Goal: Task Accomplishment & Management: Manage account settings

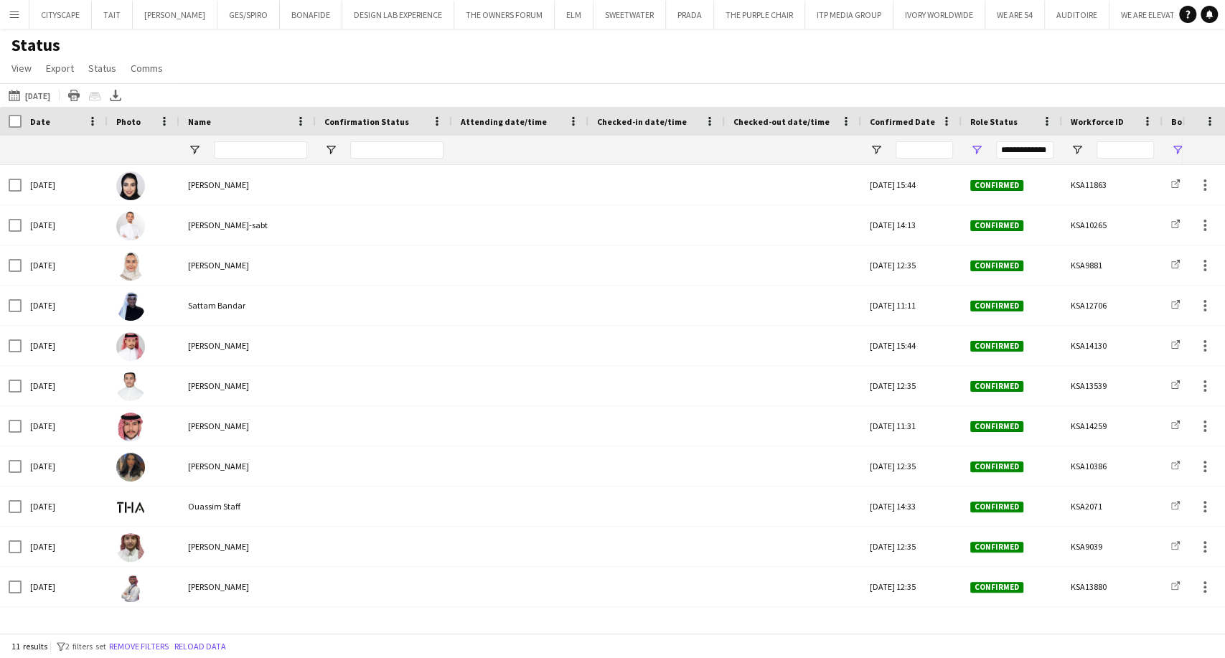
click at [9, 13] on app-icon "Menu" at bounding box center [14, 14] width 11 height 11
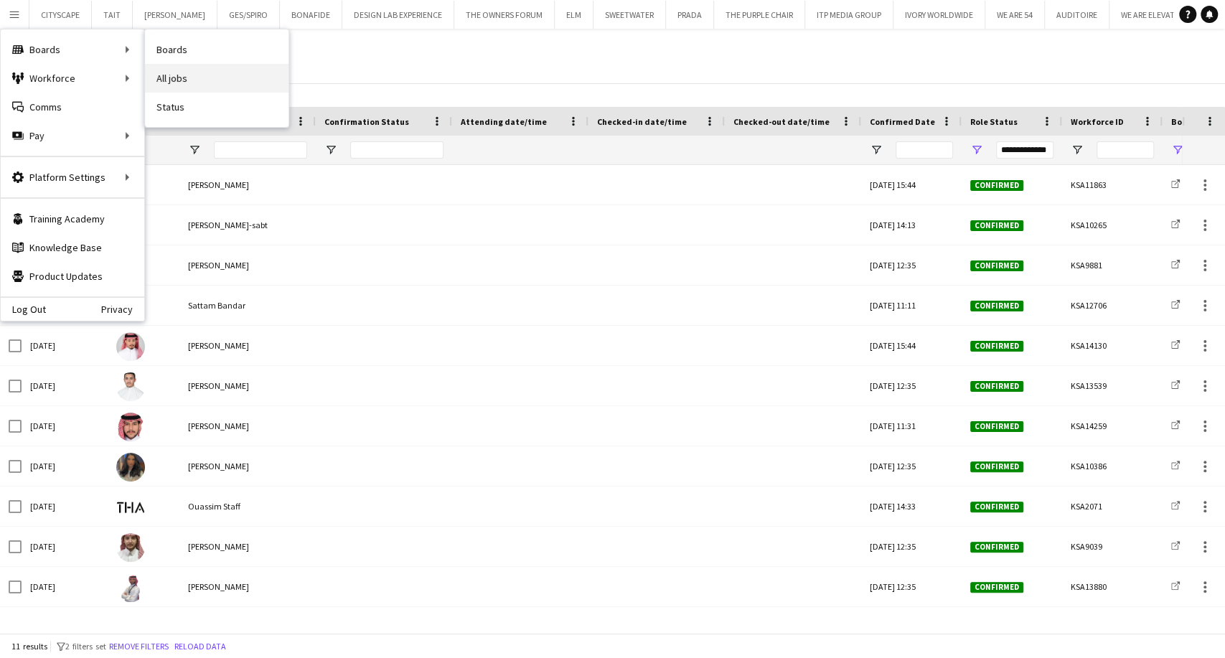
click at [184, 77] on link "All jobs" at bounding box center [216, 78] width 143 height 29
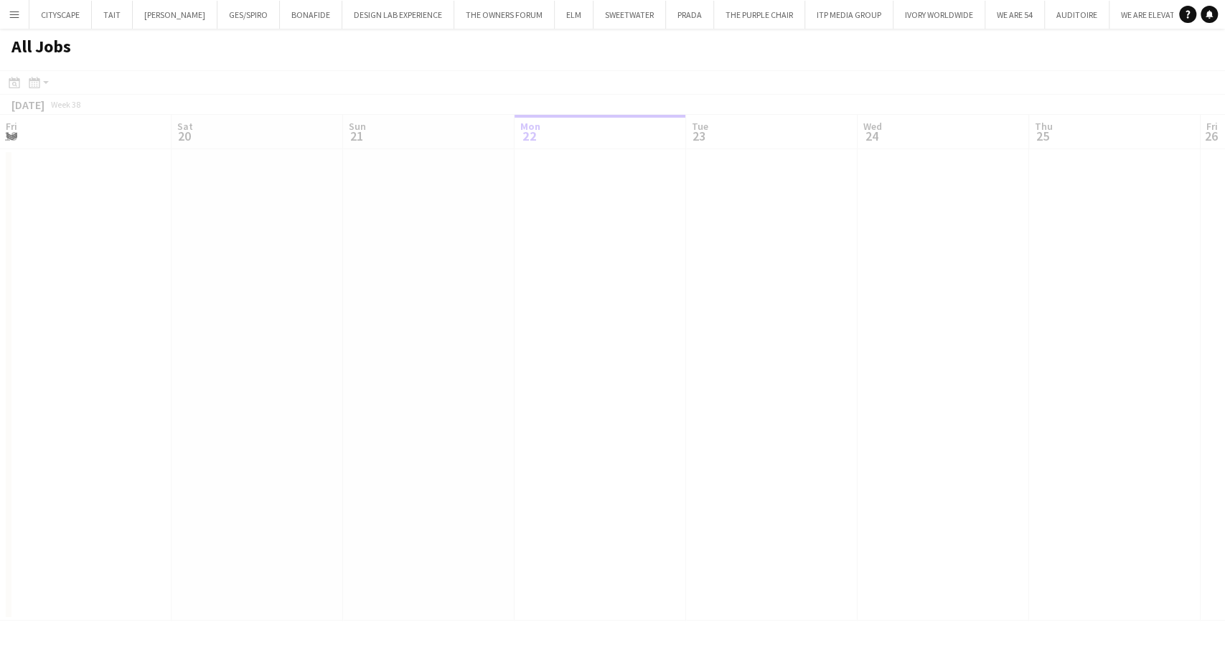
scroll to position [0, 343]
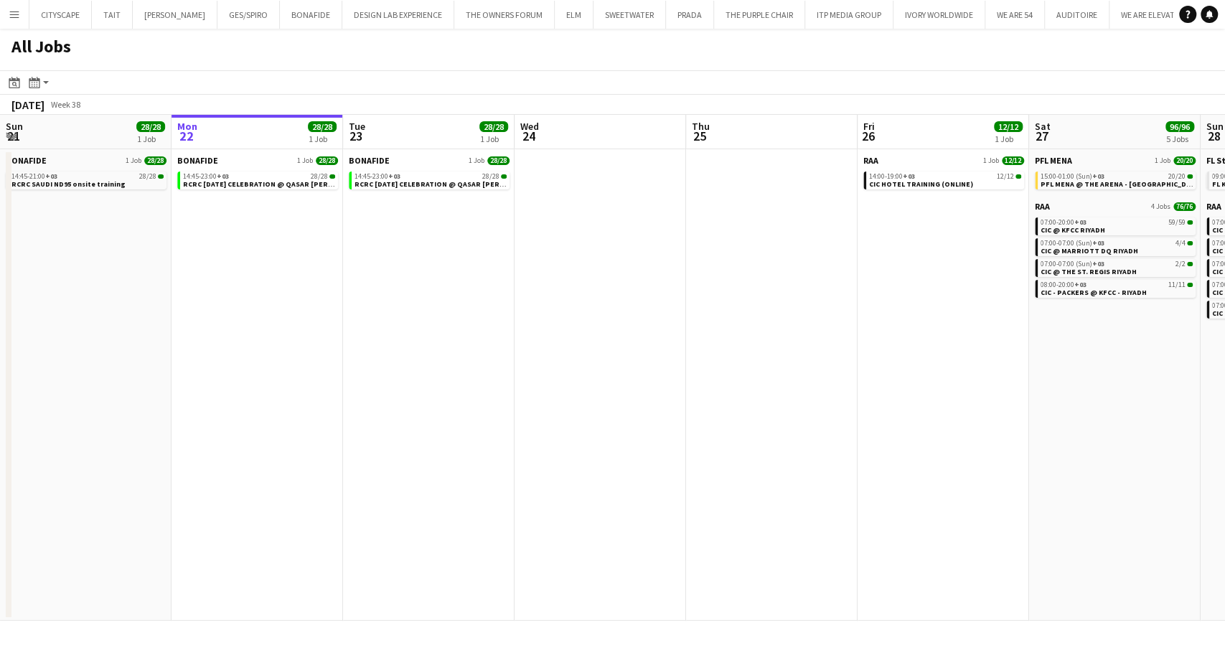
click at [11, 19] on app-icon "Menu" at bounding box center [14, 14] width 11 height 11
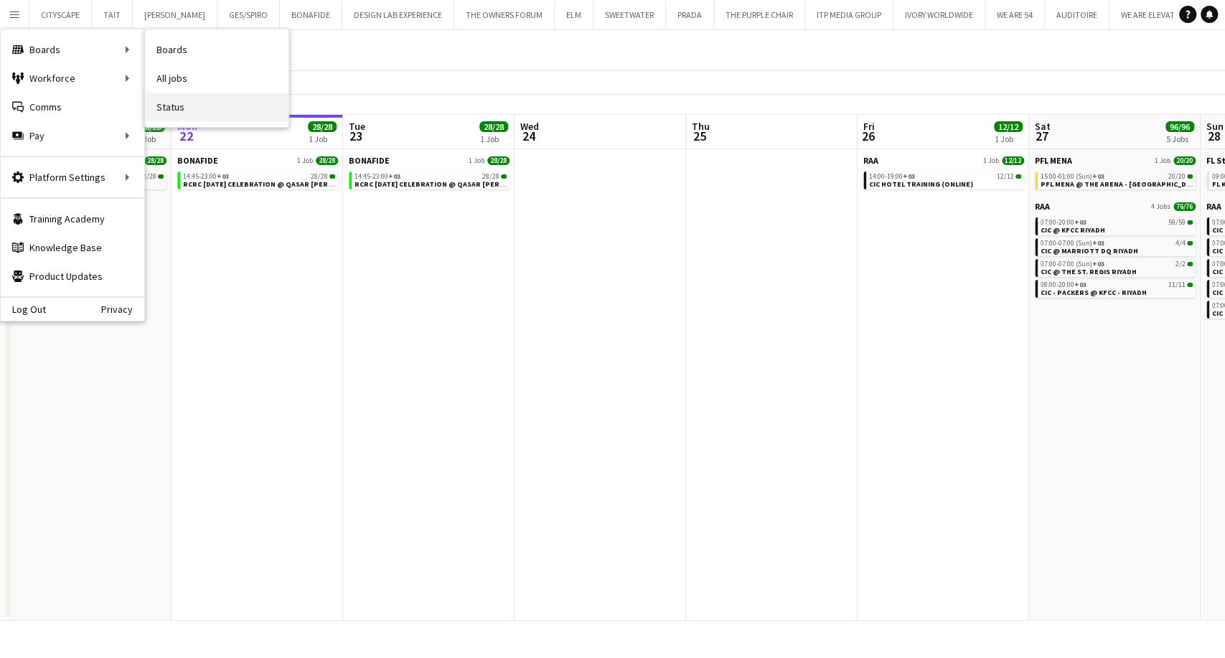
click at [201, 105] on link "Status" at bounding box center [216, 107] width 143 height 29
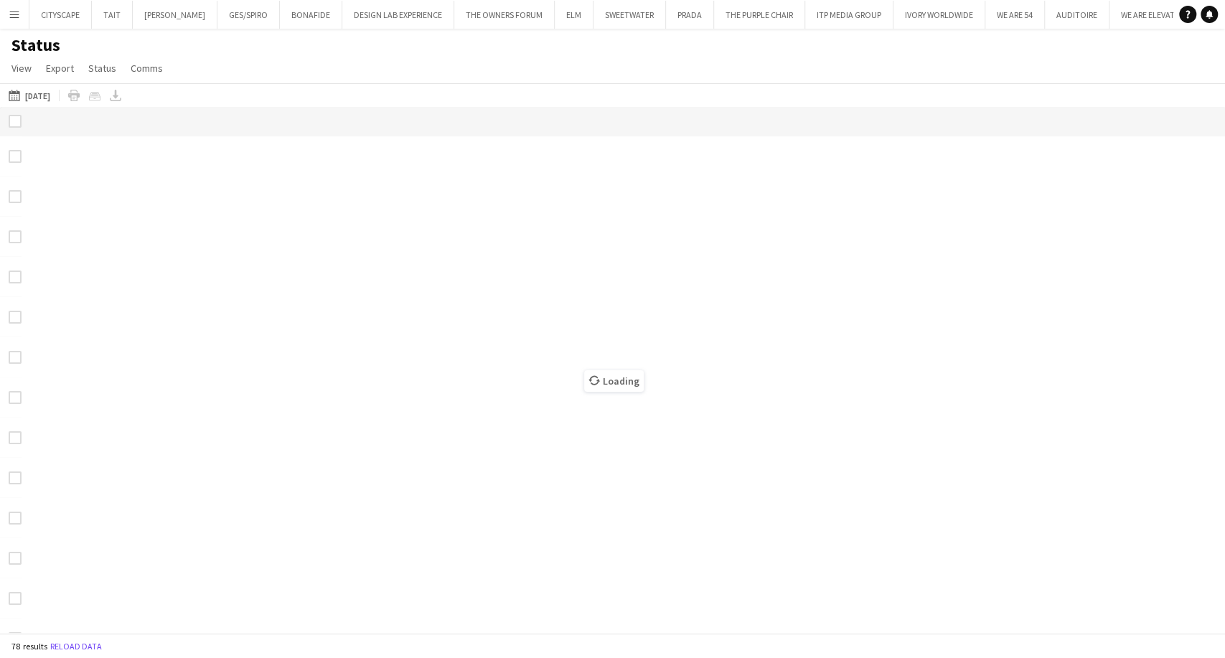
click at [44, 95] on button "[DATE] [DATE]" at bounding box center [29, 95] width 47 height 17
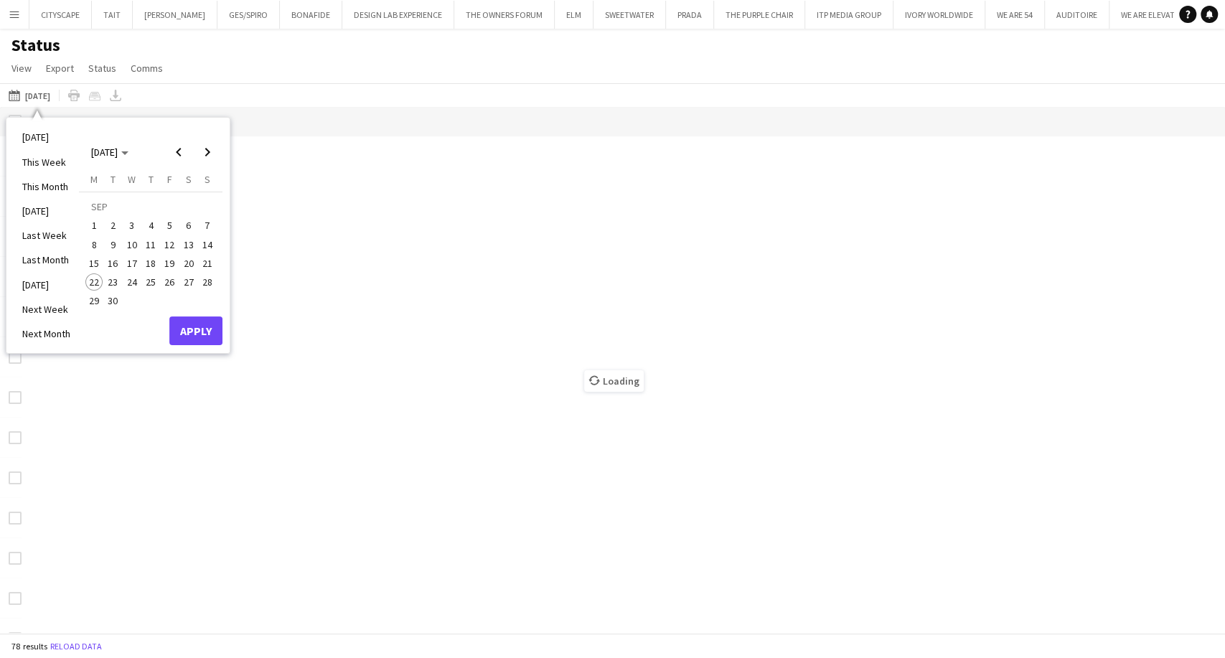
click at [97, 279] on span "22" at bounding box center [93, 281] width 17 height 17
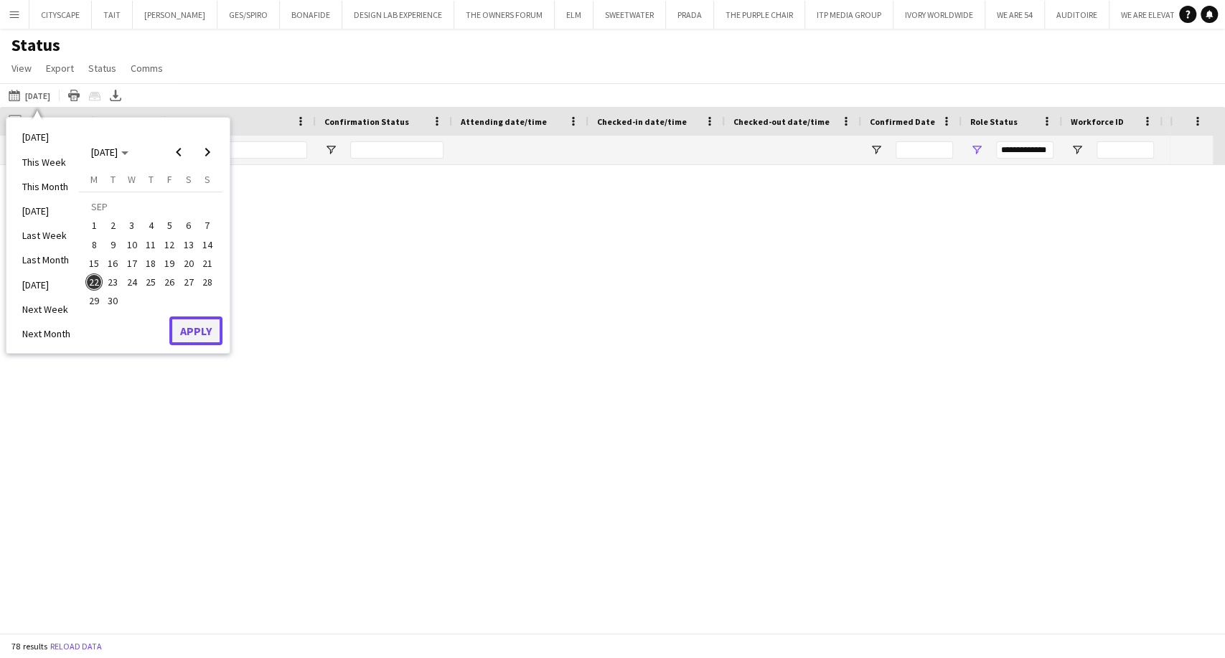
click at [212, 334] on button "Apply" at bounding box center [195, 330] width 53 height 29
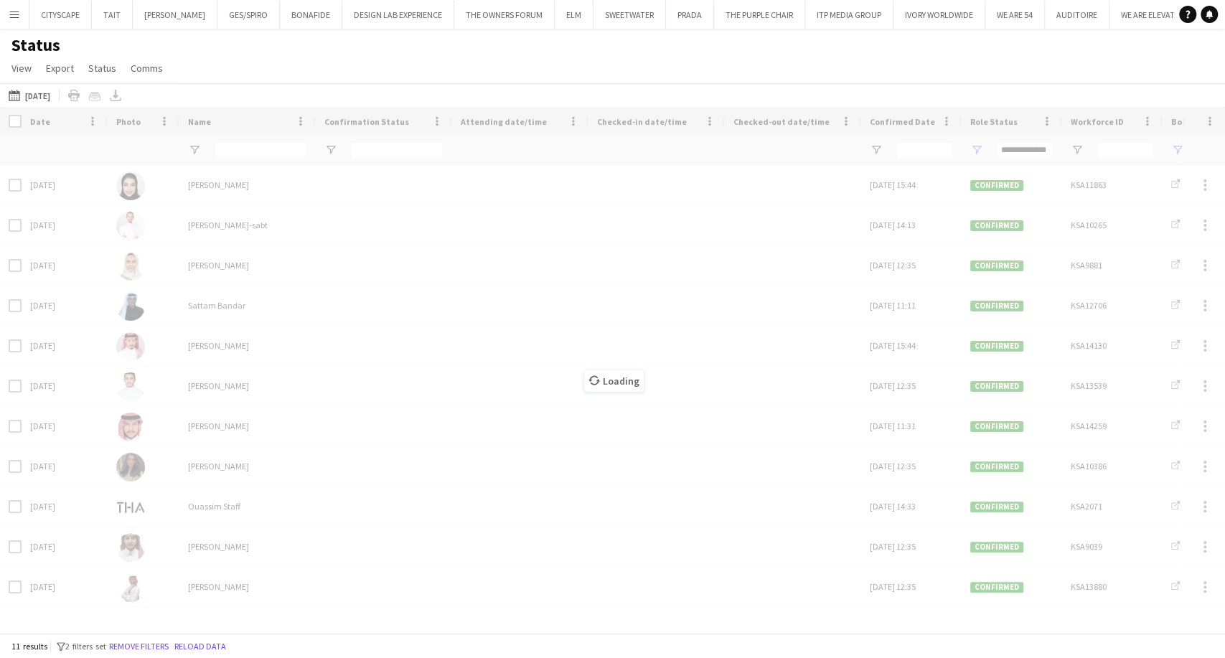
type input "***"
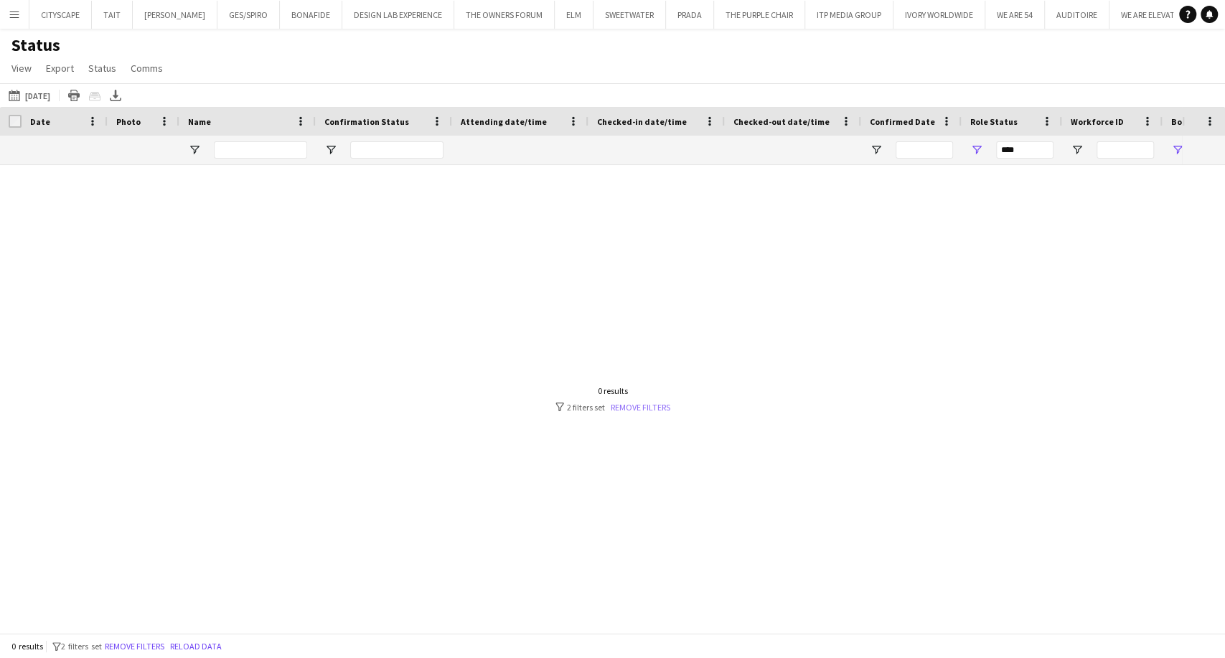
click at [636, 403] on link "Remove filters" at bounding box center [640, 407] width 60 height 11
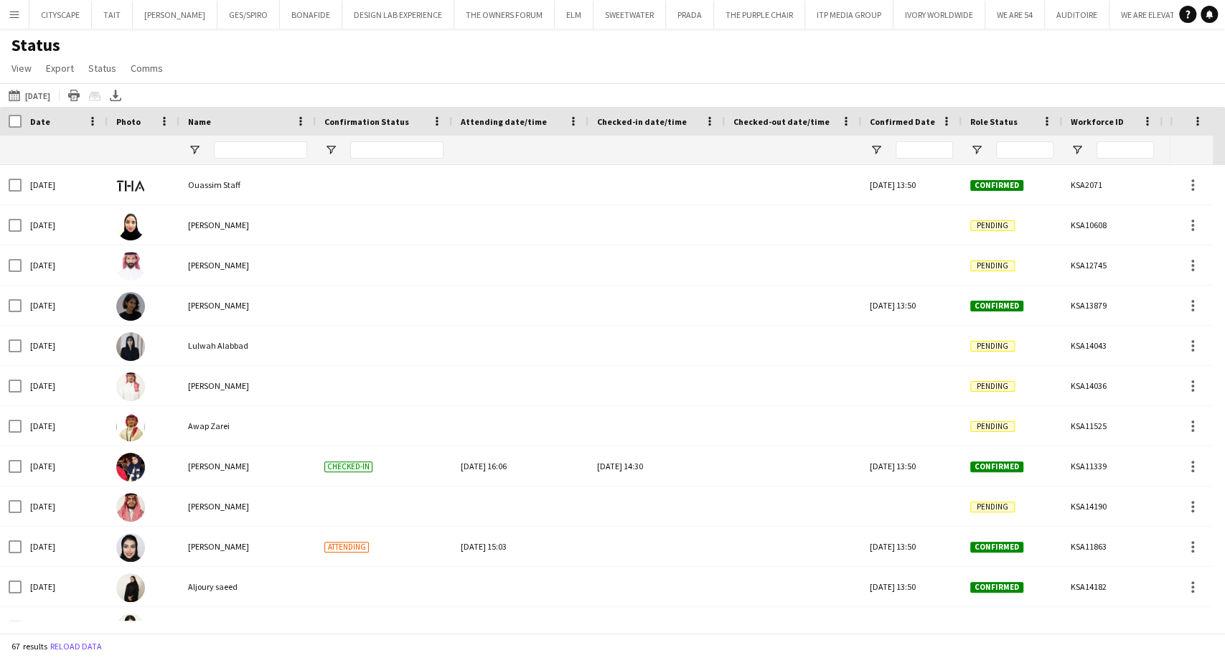
click at [957, 67] on div "Status View Views Default view New view Update view Delete view Edit name Custo…" at bounding box center [612, 58] width 1225 height 49
click at [330, 151] on span "Open Filter Menu" at bounding box center [330, 149] width 13 height 13
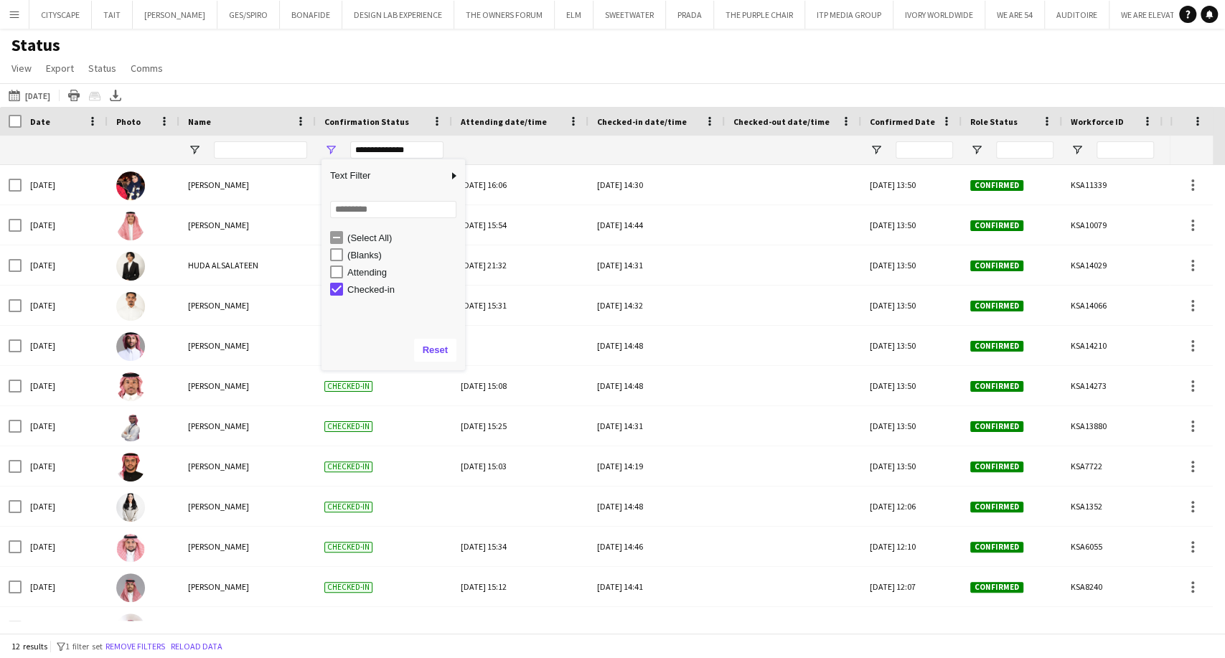
click at [336, 55] on div "Status View Views Default view New view Update view Delete view Edit name Custo…" at bounding box center [612, 58] width 1225 height 49
click at [330, 151] on span "Open Filter Menu" at bounding box center [330, 149] width 13 height 13
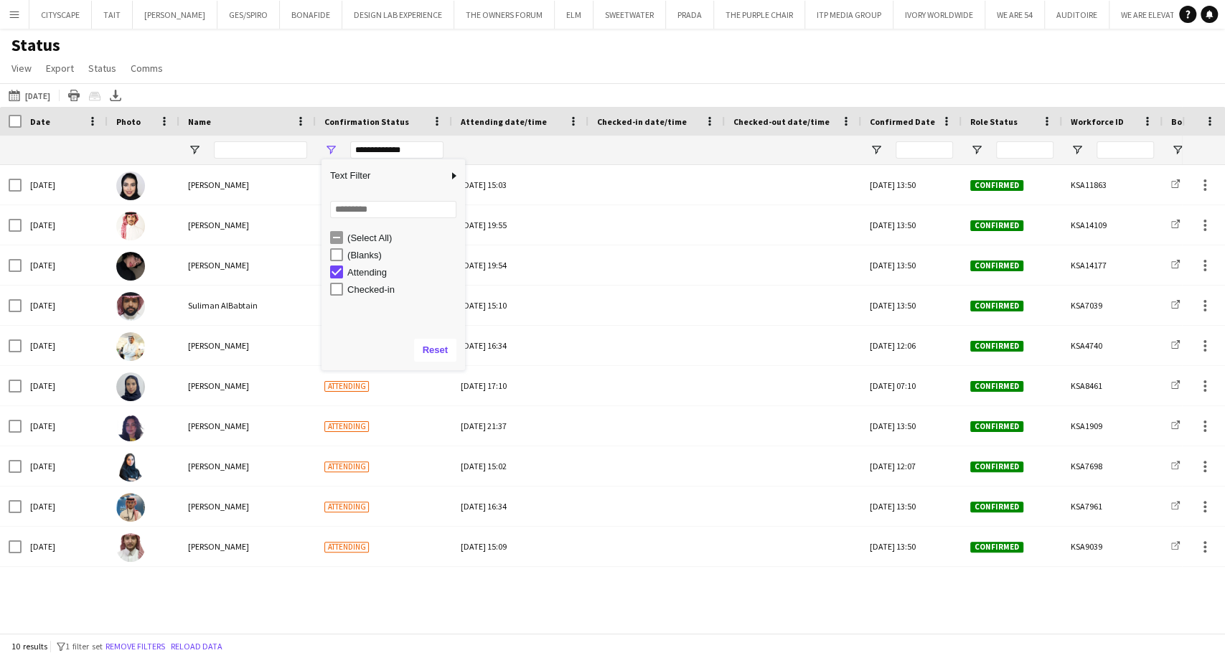
click at [336, 263] on div "(Blanks)" at bounding box center [397, 254] width 135 height 17
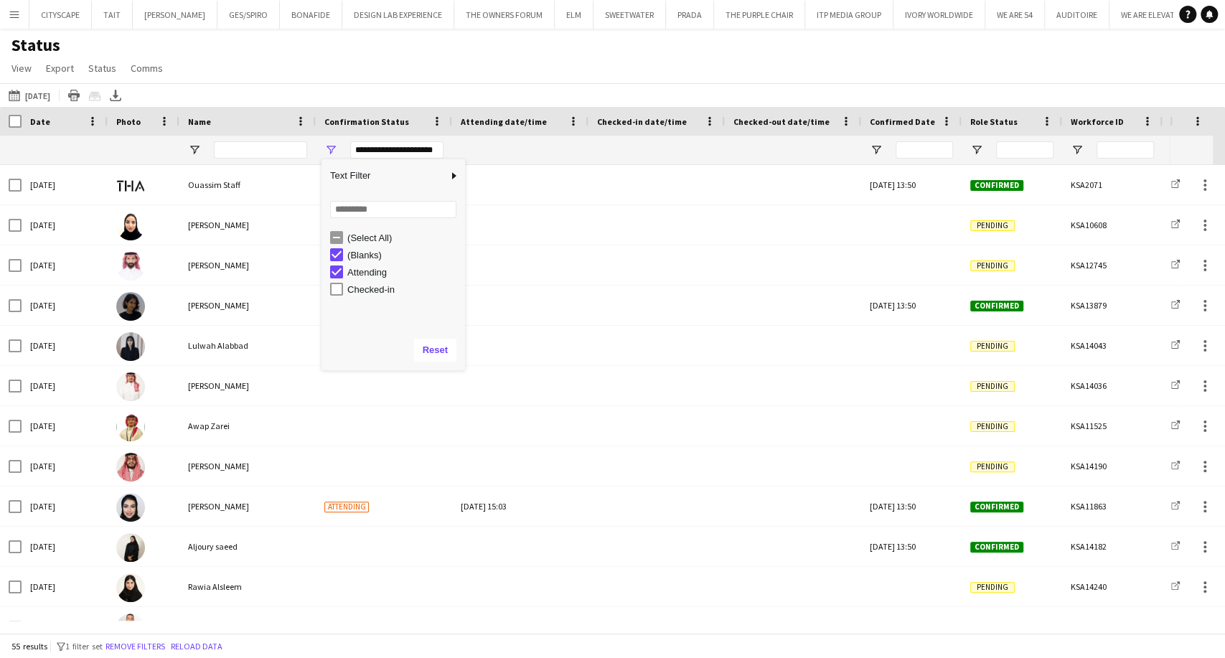
click at [344, 277] on div "Attending" at bounding box center [397, 271] width 135 height 17
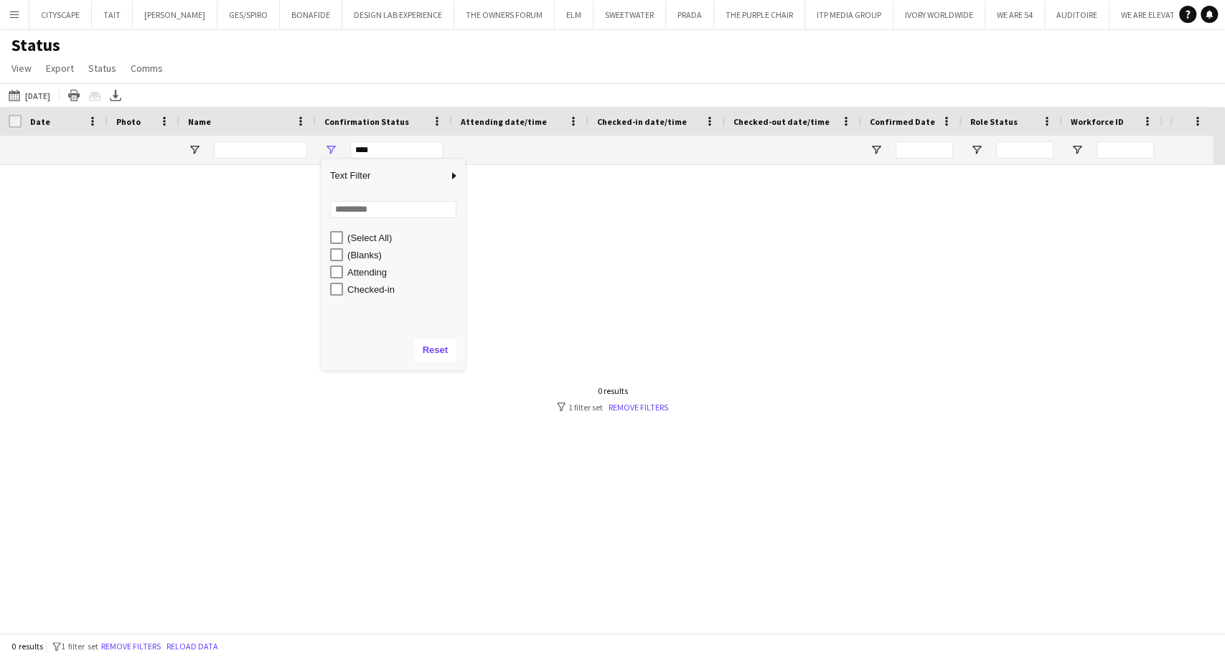
click at [334, 265] on div "Attending" at bounding box center [397, 271] width 135 height 17
type input "**********"
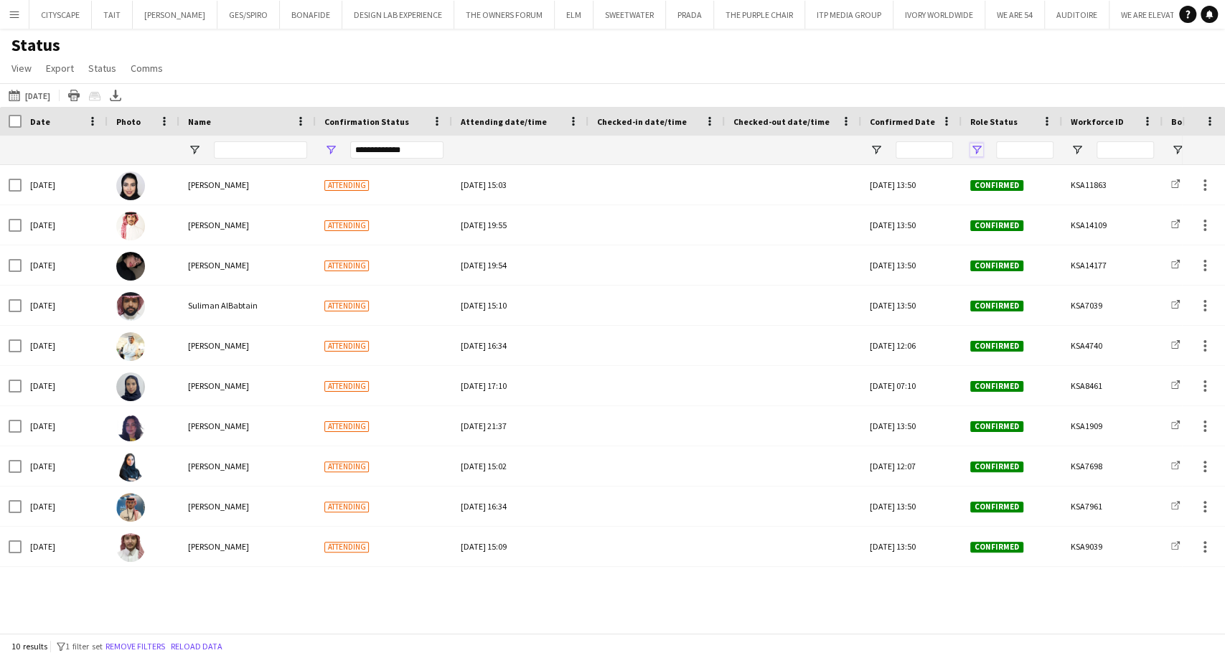
click at [976, 148] on span "Open Filter Menu" at bounding box center [976, 149] width 13 height 13
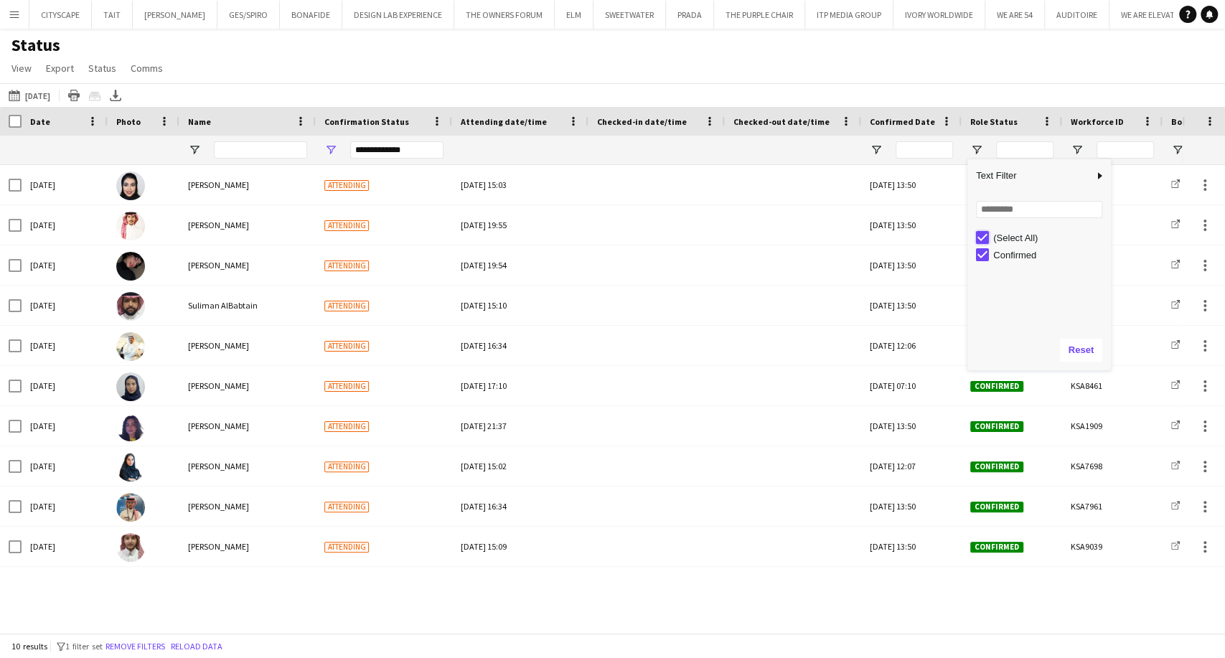
type input "***"
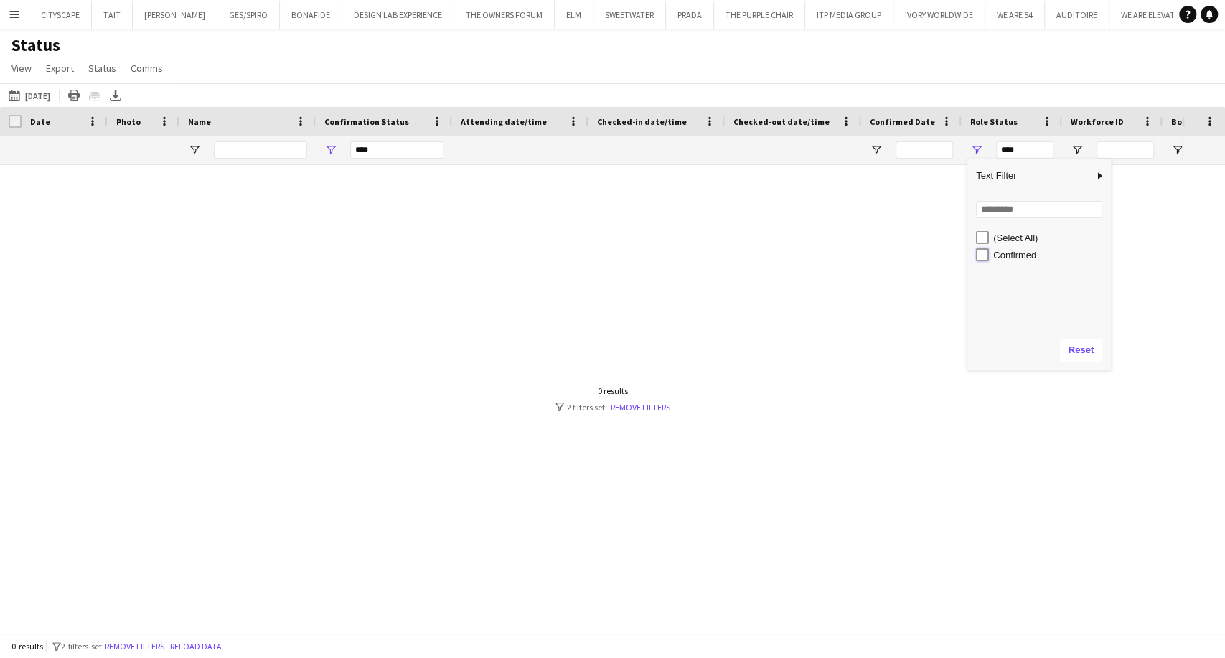
type input "**********"
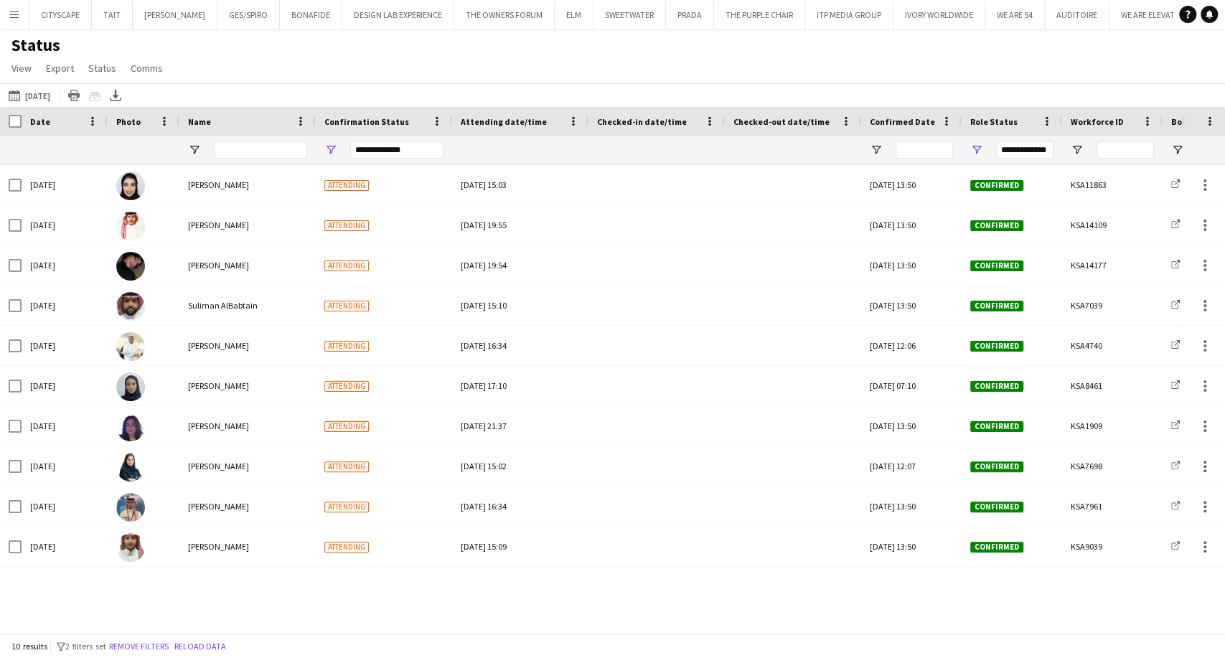
click at [524, 47] on div "Status View Views Default view New view Update view Delete view Edit name Custo…" at bounding box center [612, 58] width 1225 height 49
click at [333, 152] on span "Open Filter Menu" at bounding box center [330, 149] width 13 height 13
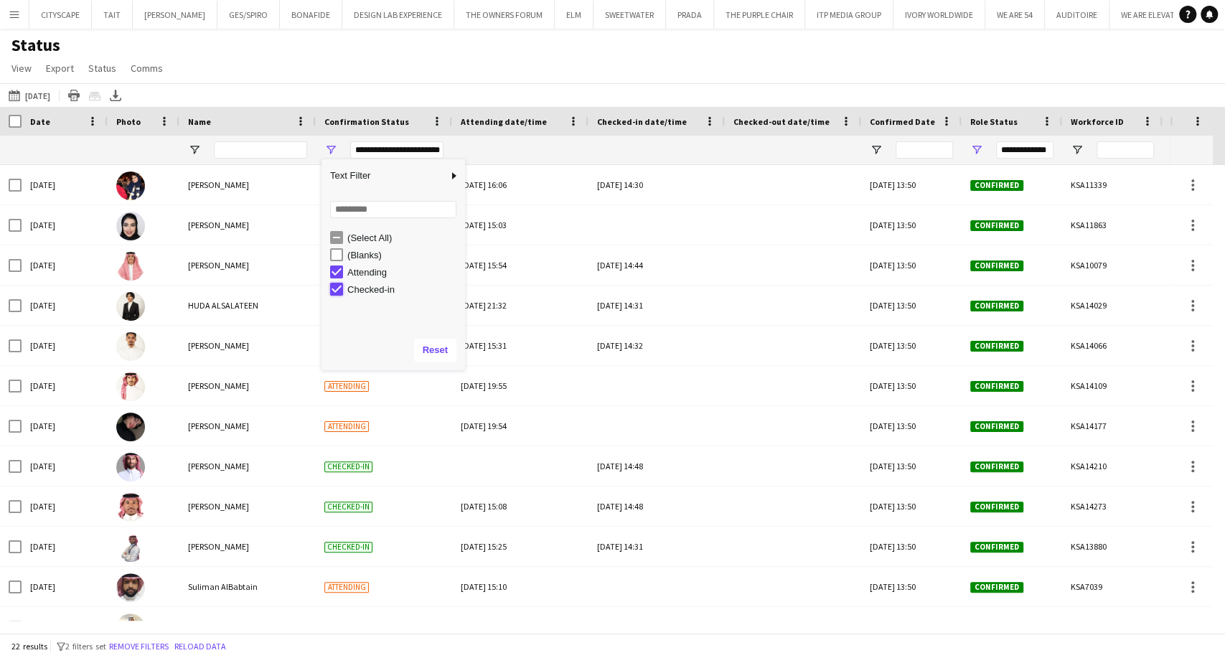
type input "**********"
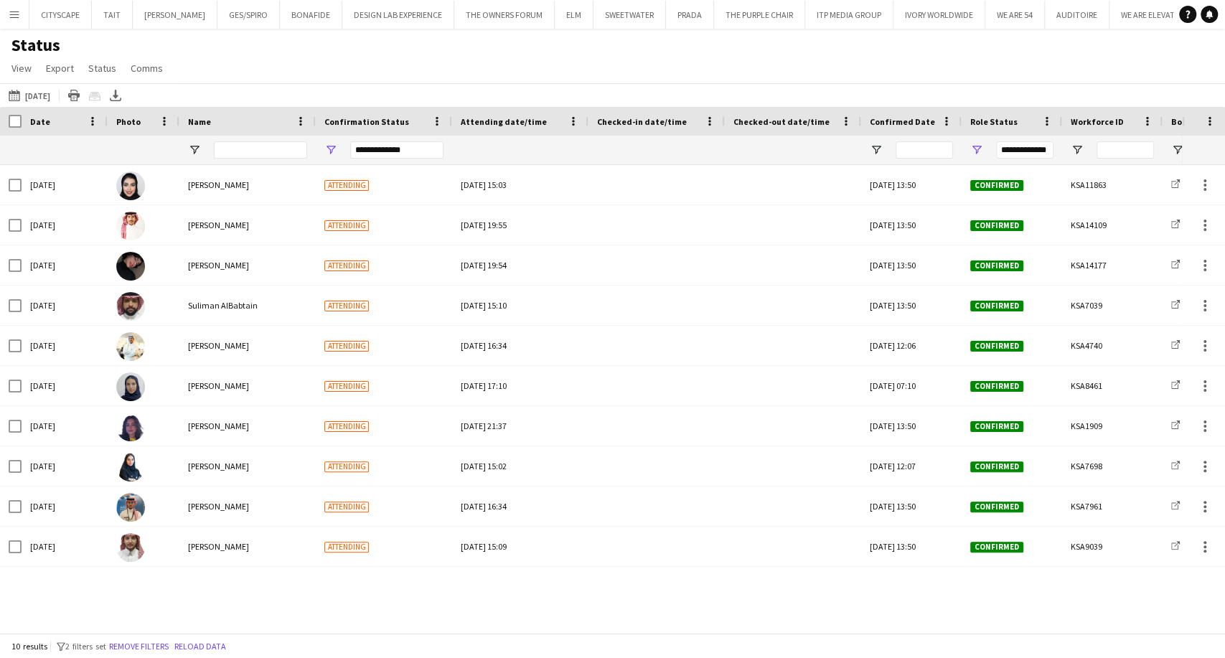
click at [343, 67] on div "Status View Views Default view New view Update view Delete view Edit name Custo…" at bounding box center [612, 58] width 1225 height 49
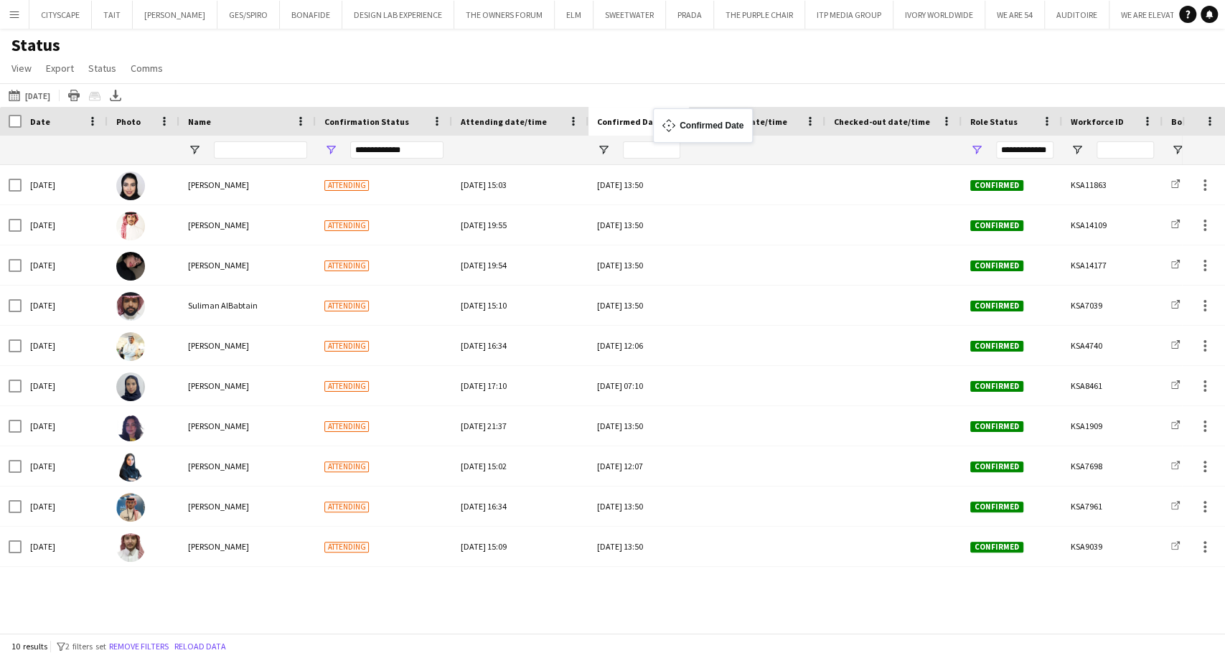
drag, startPoint x: 903, startPoint y: 121, endPoint x: 660, endPoint y: 117, distance: 243.2
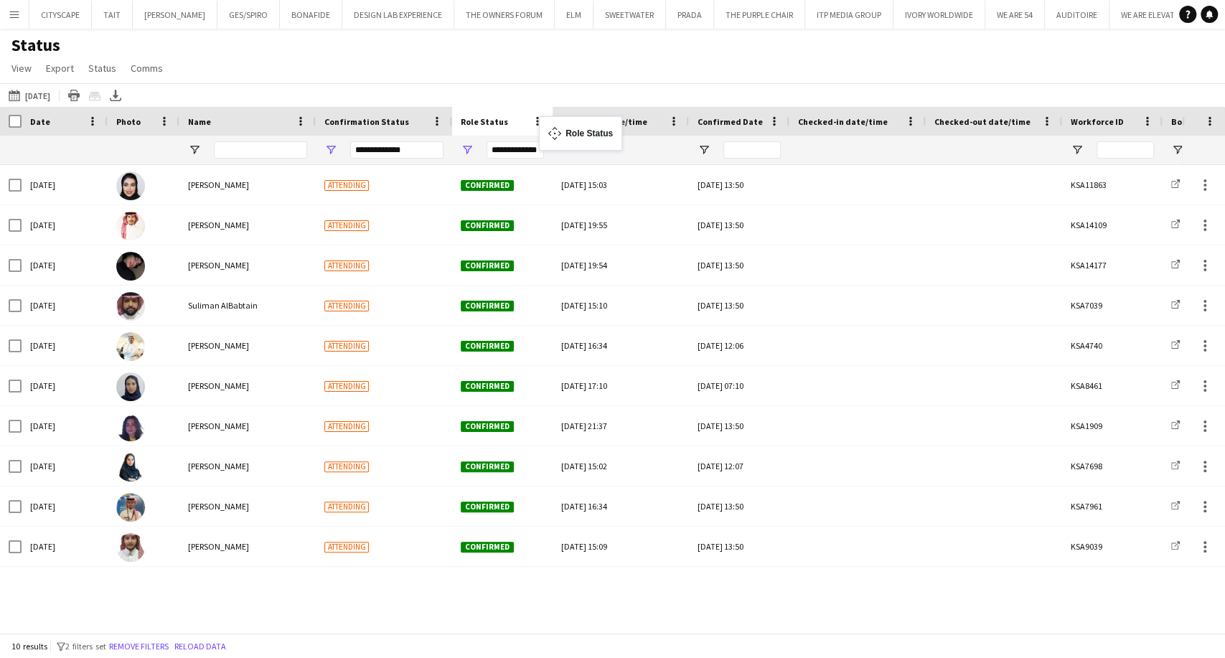
drag, startPoint x: 978, startPoint y: 122, endPoint x: 545, endPoint y: 125, distance: 433.3
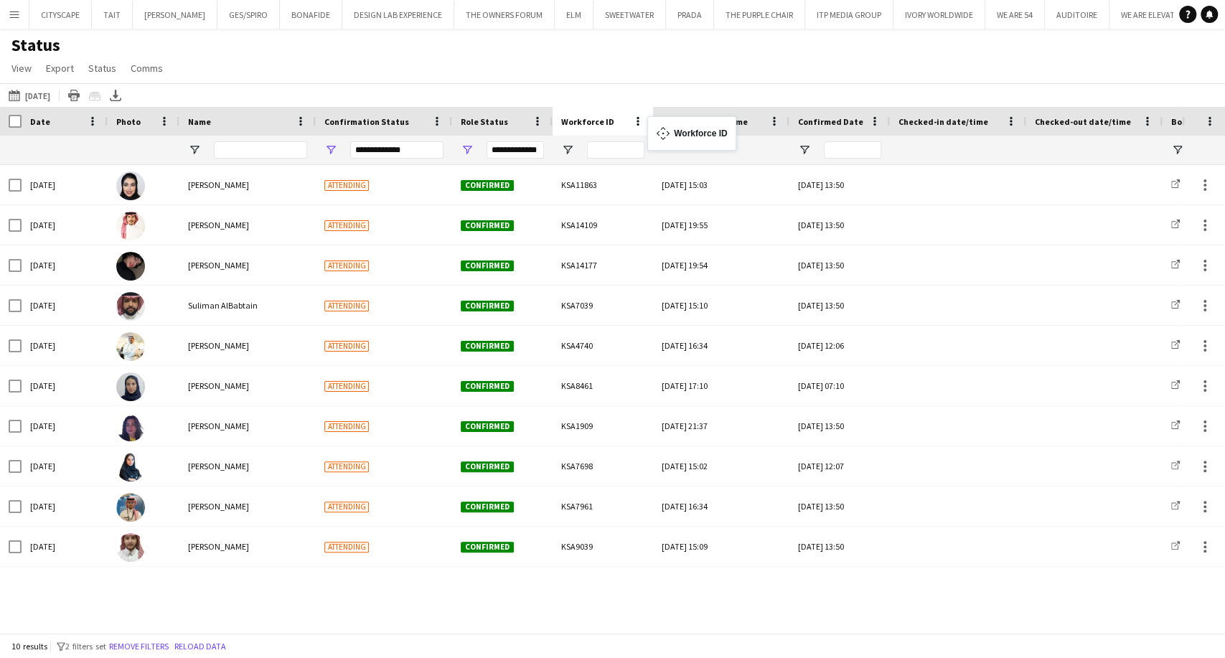
drag, startPoint x: 1105, startPoint y: 119, endPoint x: 654, endPoint y: 125, distance: 450.5
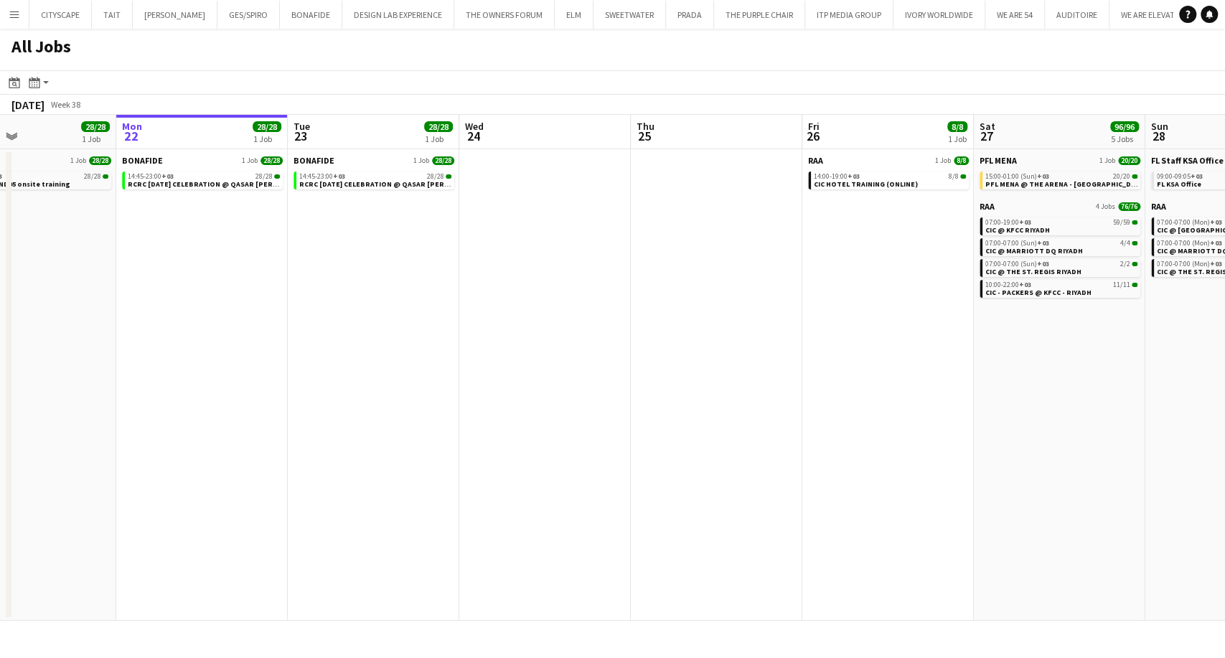
scroll to position [0, 396]
drag, startPoint x: 318, startPoint y: 362, endPoint x: 367, endPoint y: 369, distance: 50.0
click at [367, 369] on app-calendar-viewport "Fri 19 Sat 20 Sun 21 28/28 1 Job Mon 22 28/28 1 Job Tue 23 28/28 1 Job Wed 24 T…" at bounding box center [612, 368] width 1225 height 506
click at [168, 184] on span "RCRC [DATE] CELEBRATION @ QASAR [PERSON_NAME] - [GEOGRAPHIC_DATA]" at bounding box center [261, 183] width 263 height 9
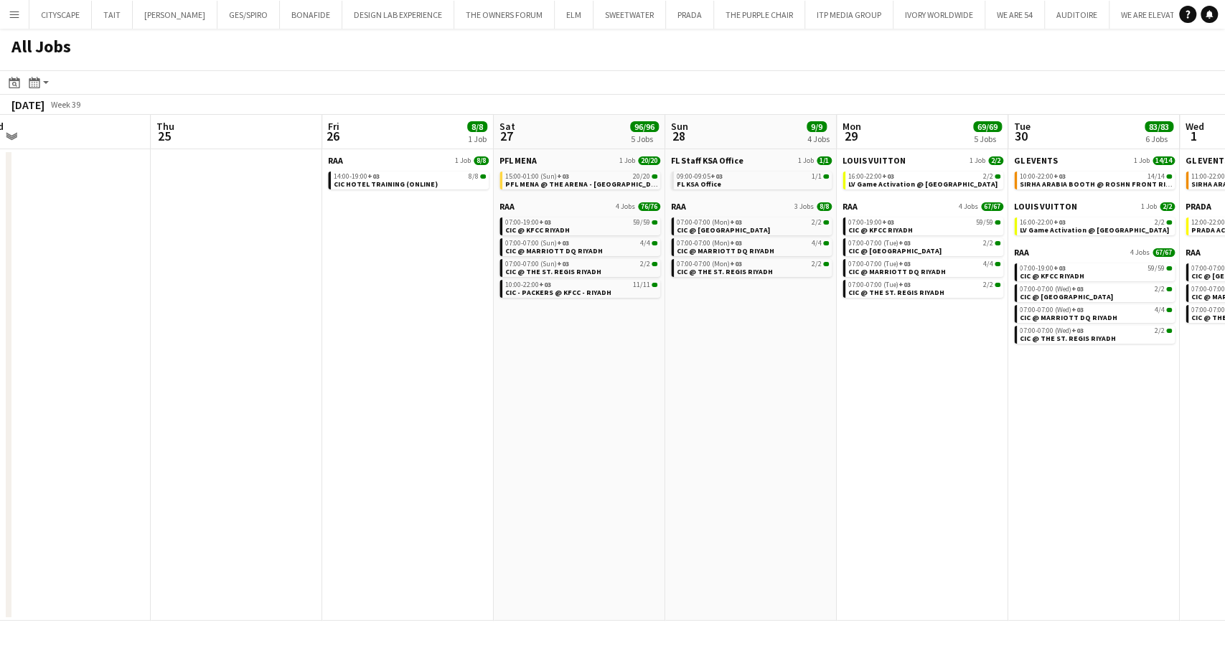
drag, startPoint x: 1012, startPoint y: 405, endPoint x: 597, endPoint y: 408, distance: 415.4
click at [597, 408] on app-calendar-viewport "Sun 21 28/28 1 Job Mon 22 28/28 1 Job Tue 23 28/28 1 Job Wed 24 Thu 25 Fri 26 8…" at bounding box center [612, 368] width 1225 height 506
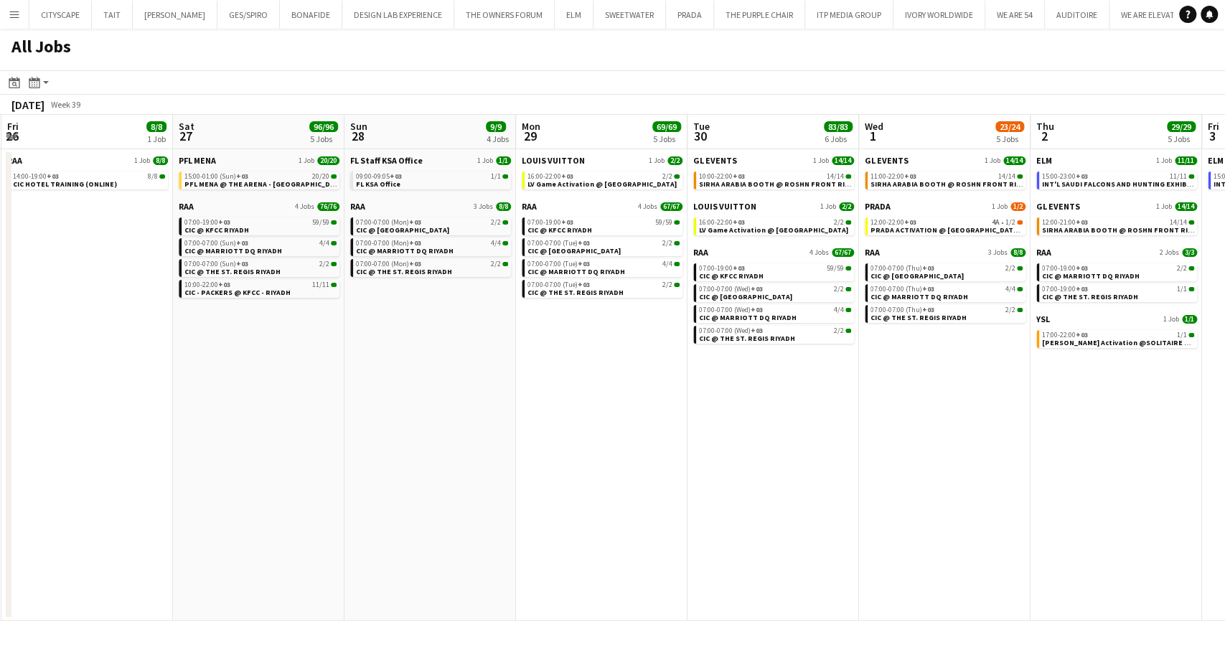
scroll to position [0, 533]
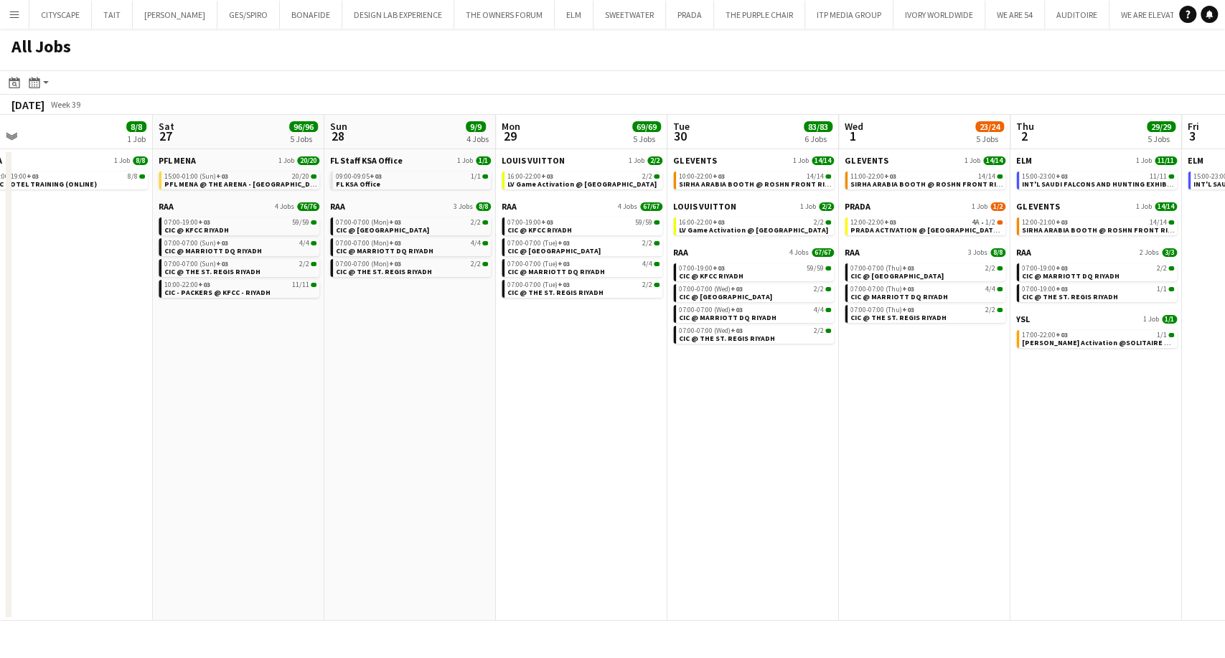
drag, startPoint x: 958, startPoint y: 401, endPoint x: 655, endPoint y: 391, distance: 303.6
click at [655, 391] on app-calendar-viewport "Tue 23 28/28 1 Job Wed 24 Thu 25 Fri 26 8/8 1 Job Sat 27 96/96 5 Jobs Sun 28 9/…" at bounding box center [612, 368] width 1225 height 506
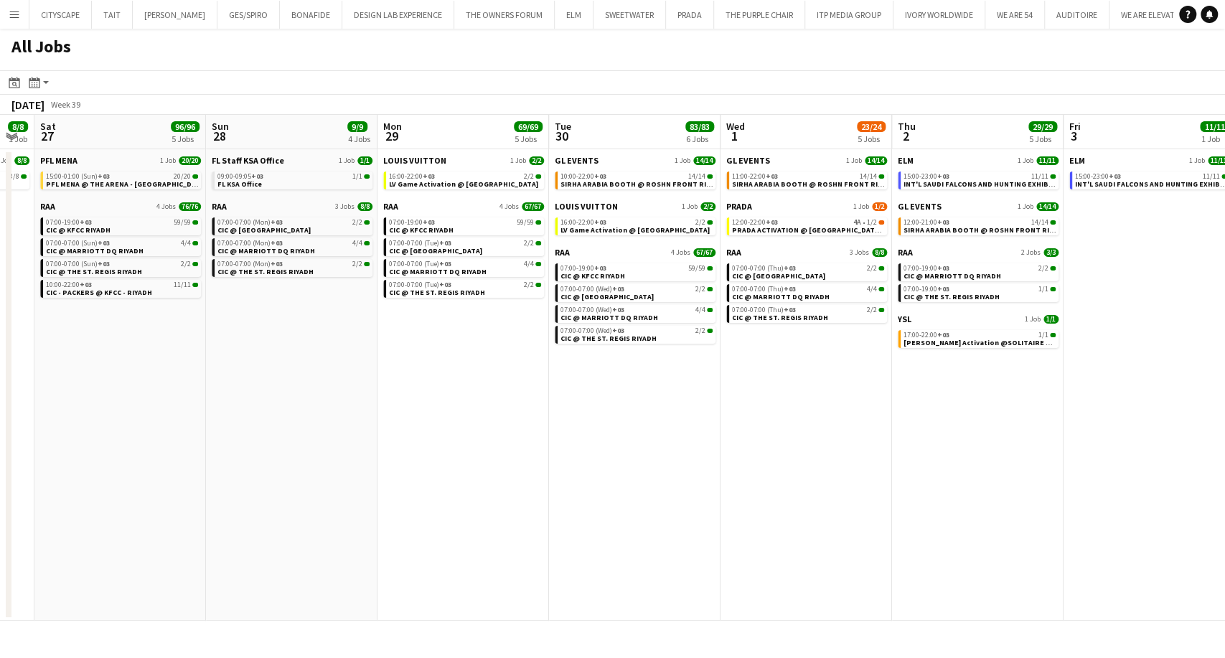
scroll to position [0, 397]
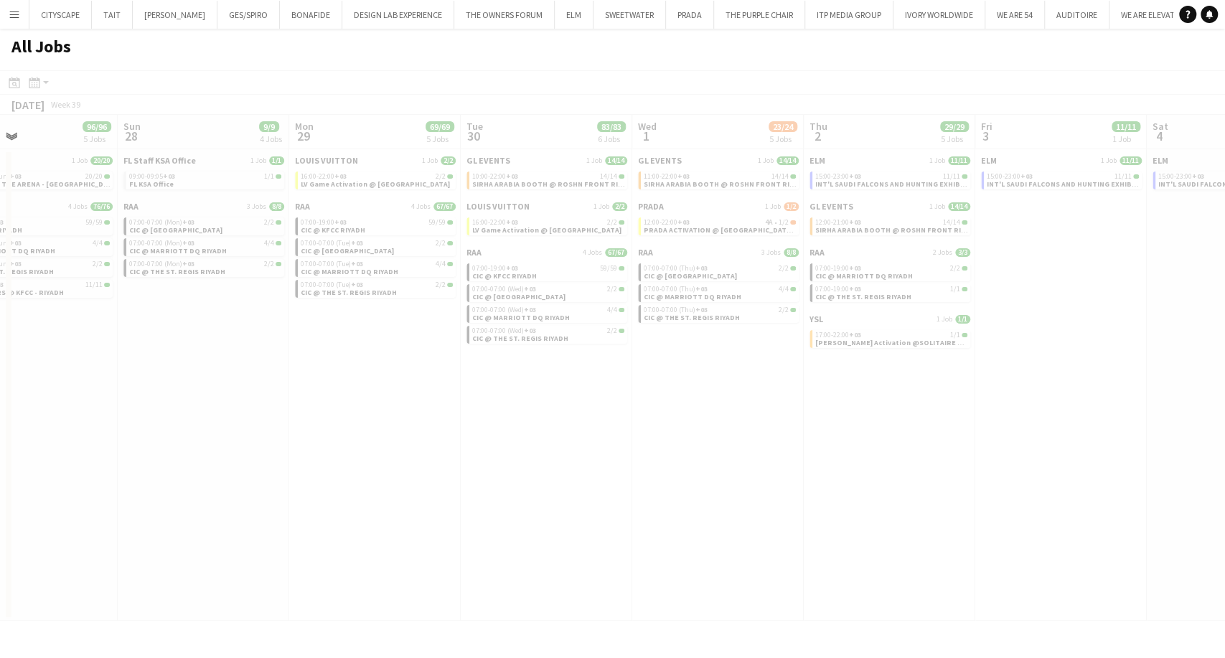
drag, startPoint x: 1074, startPoint y: 365, endPoint x: 867, endPoint y: 362, distance: 207.3
click at [741, 362] on app-all-jobs "All Jobs Date picker SEP 2025 SEP 2025 Monday M Tuesday T Wednesday W Thursday …" at bounding box center [612, 325] width 1225 height 592
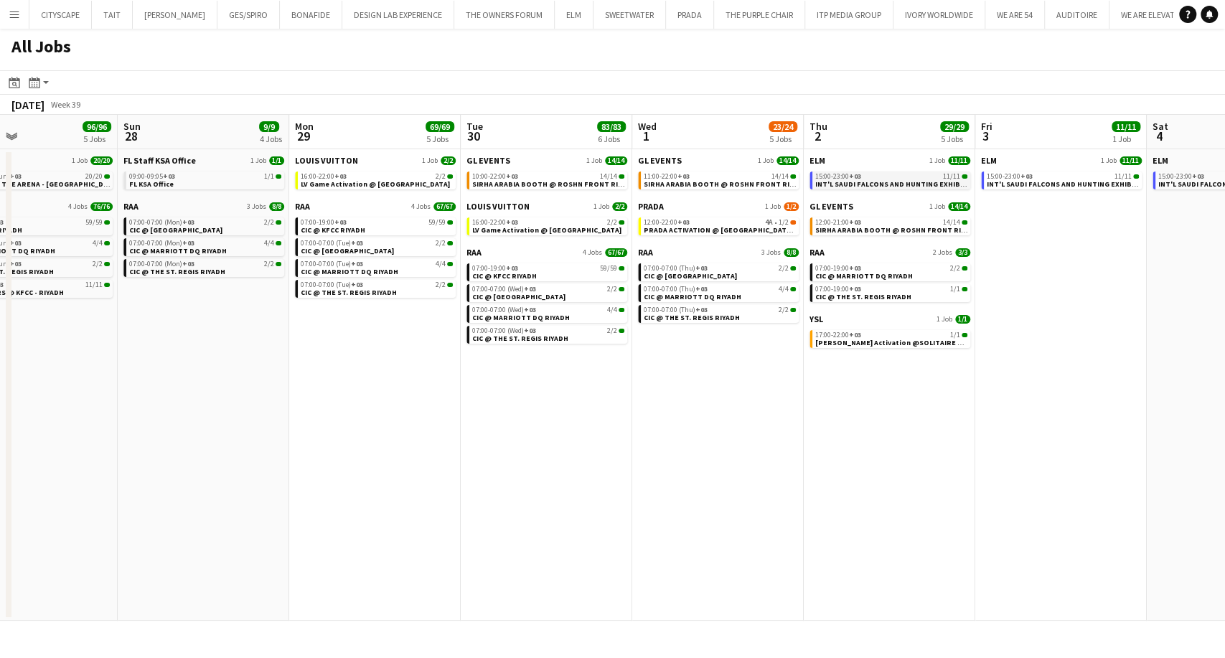
click at [863, 186] on span "INT'L SAUDI FALCONS AND HUNTING EXHIBITION '25 @ [GEOGRAPHIC_DATA] - [GEOGRAPHI…" at bounding box center [983, 183] width 336 height 9
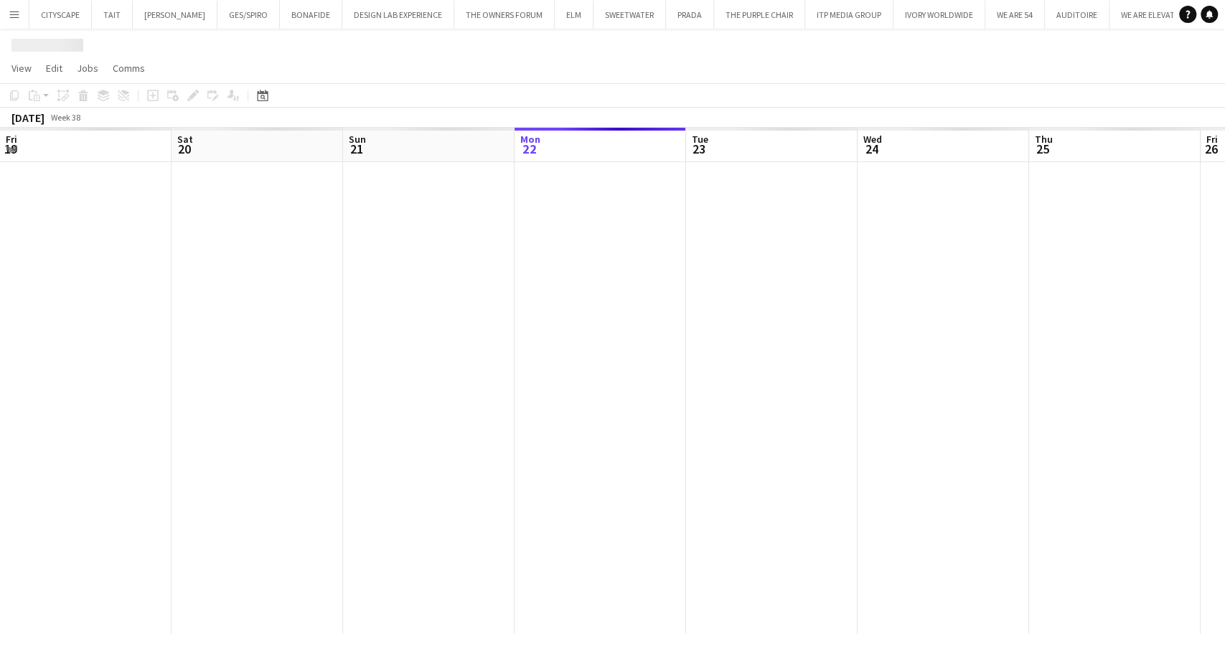
scroll to position [0, 343]
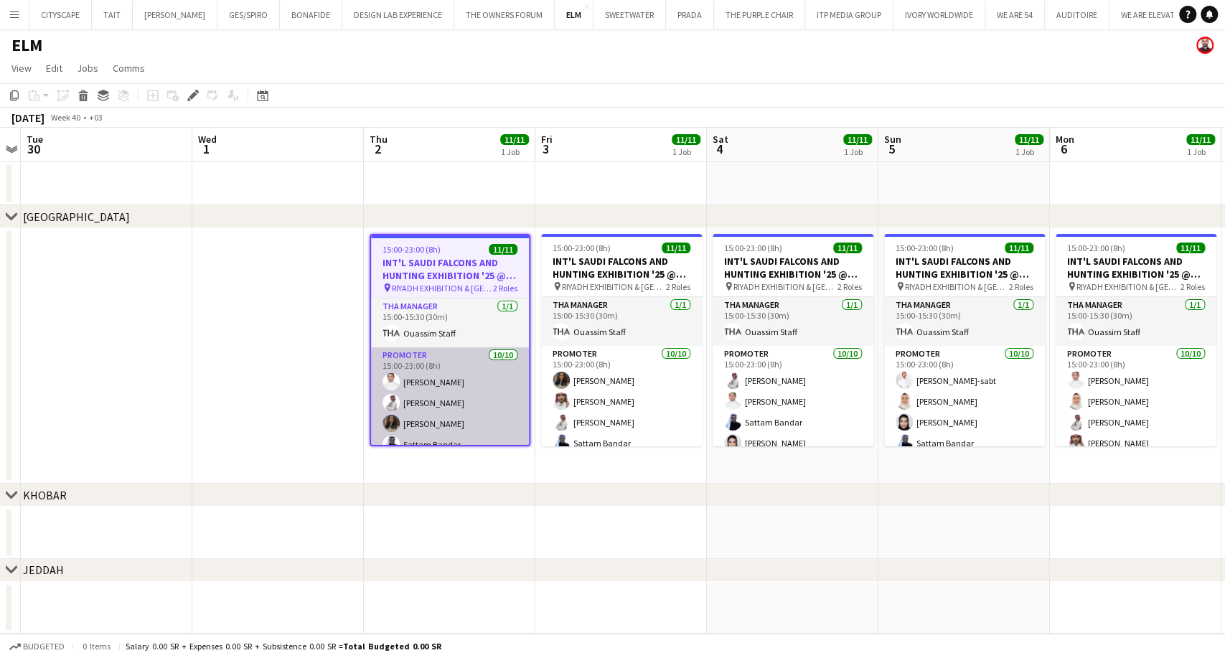
scroll to position [80, 0]
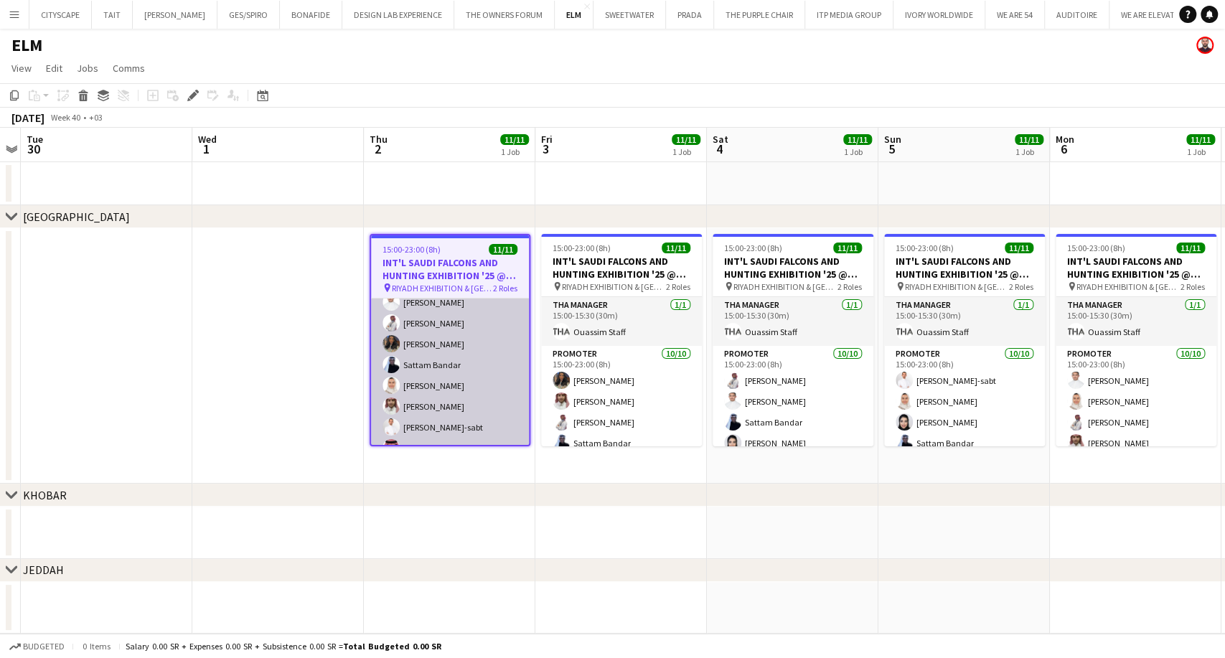
click at [444, 363] on app-card-role "Promoter 10/10 15:00-23:00 (8h) Majed Alshammari Mohammed AlDhawi Shouq Tariq S…" at bounding box center [450, 386] width 158 height 236
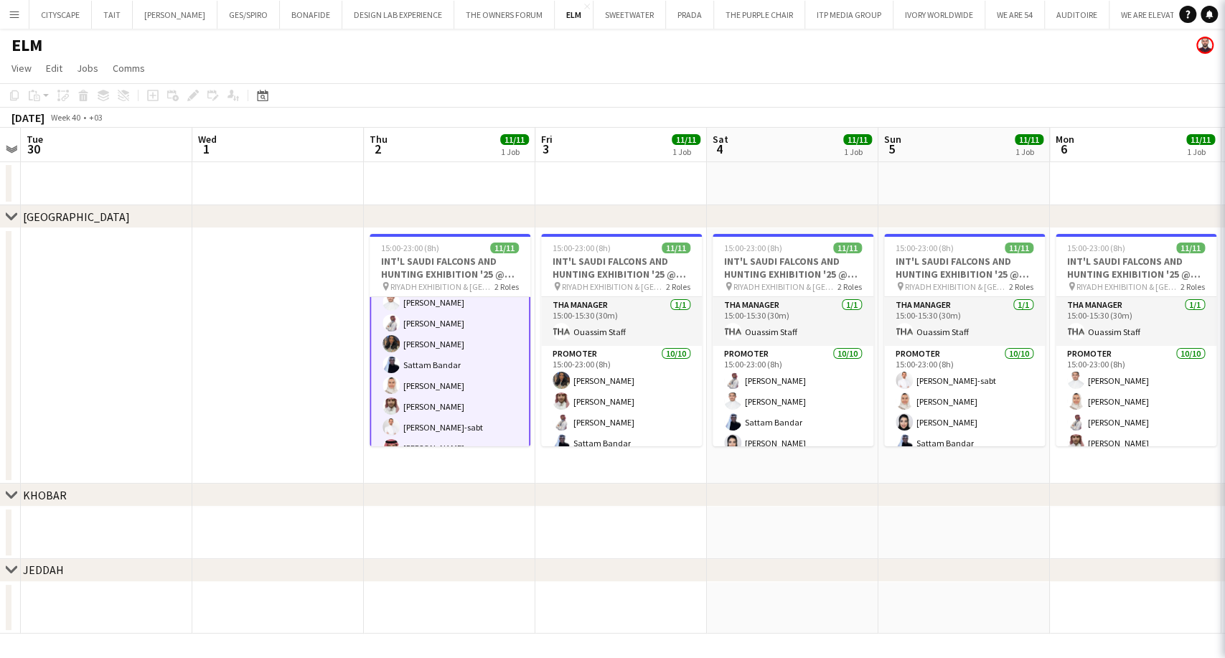
scroll to position [80, 0]
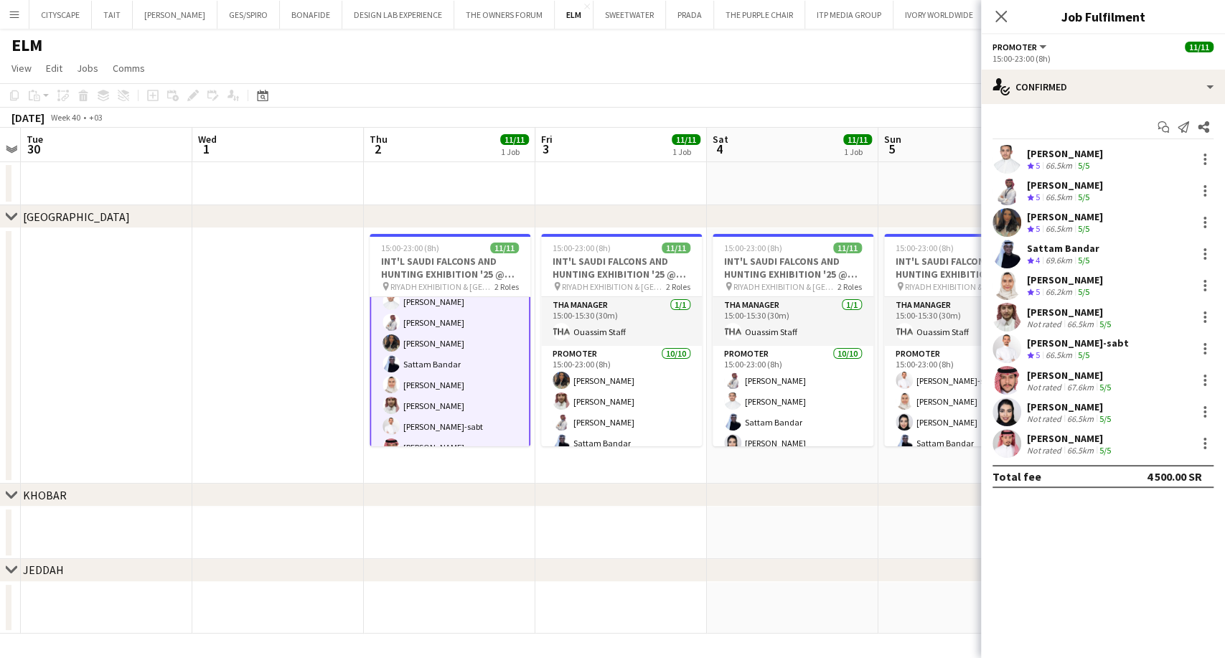
click at [1062, 166] on div "66.5km" at bounding box center [1058, 166] width 32 height 12
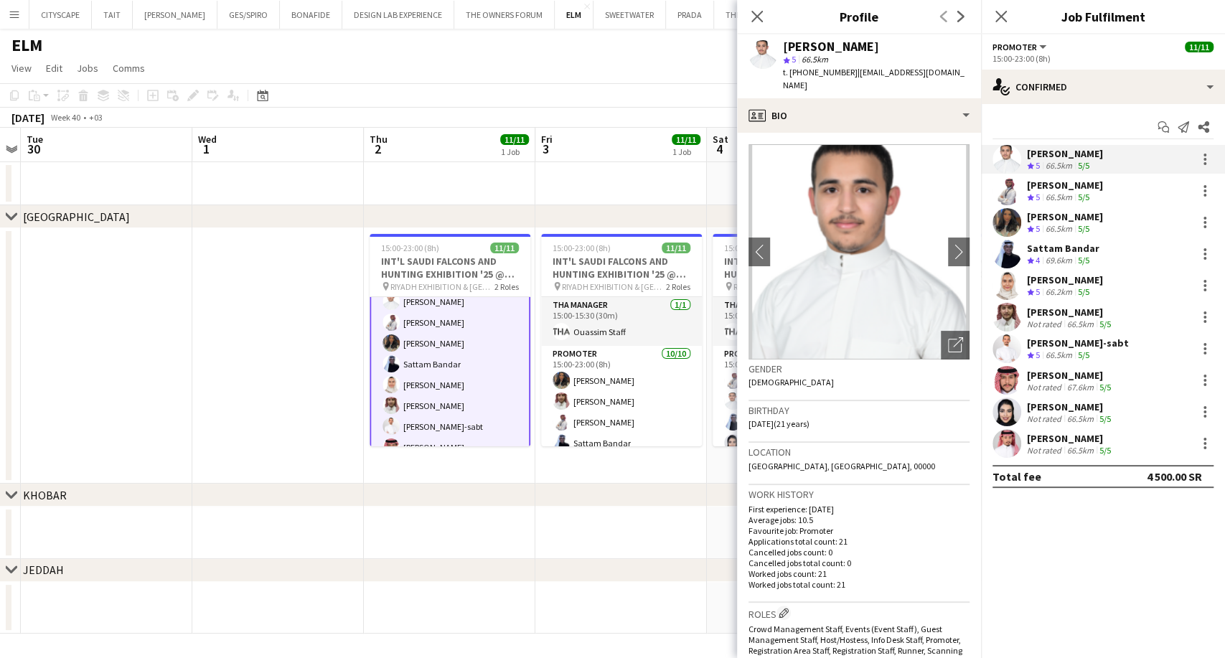
click at [1059, 165] on div "66.5km" at bounding box center [1058, 166] width 32 height 12
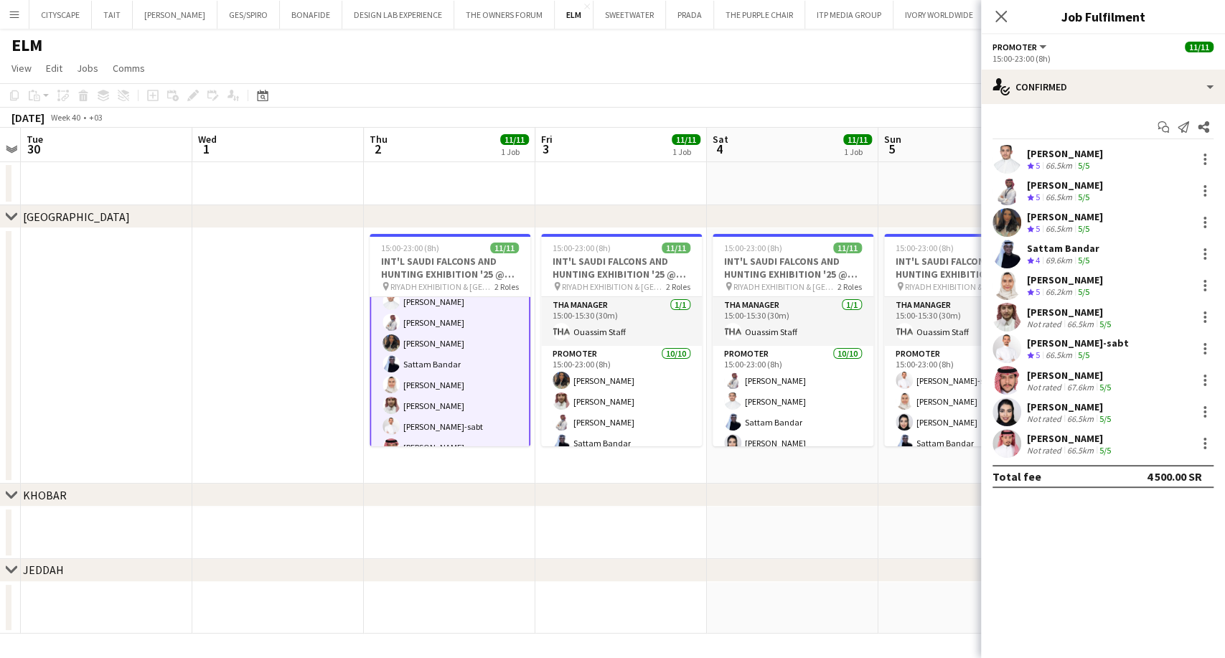
click at [1059, 164] on div "66.5km" at bounding box center [1058, 166] width 32 height 12
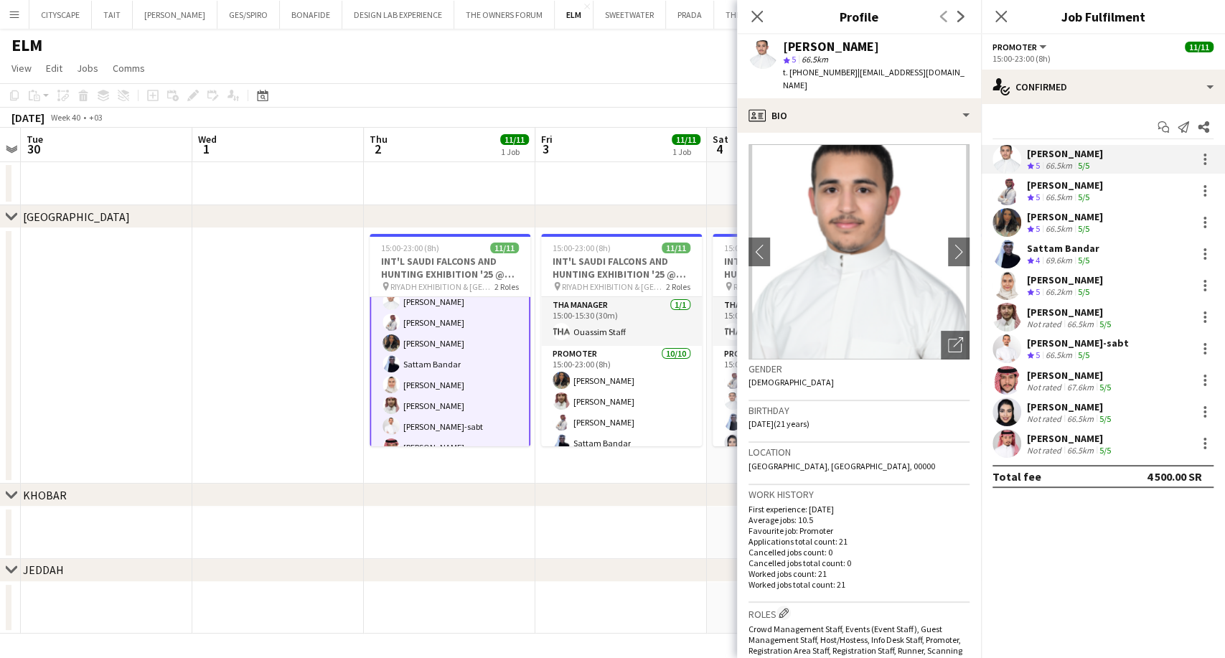
click at [1062, 256] on div "69.6km" at bounding box center [1058, 261] width 32 height 12
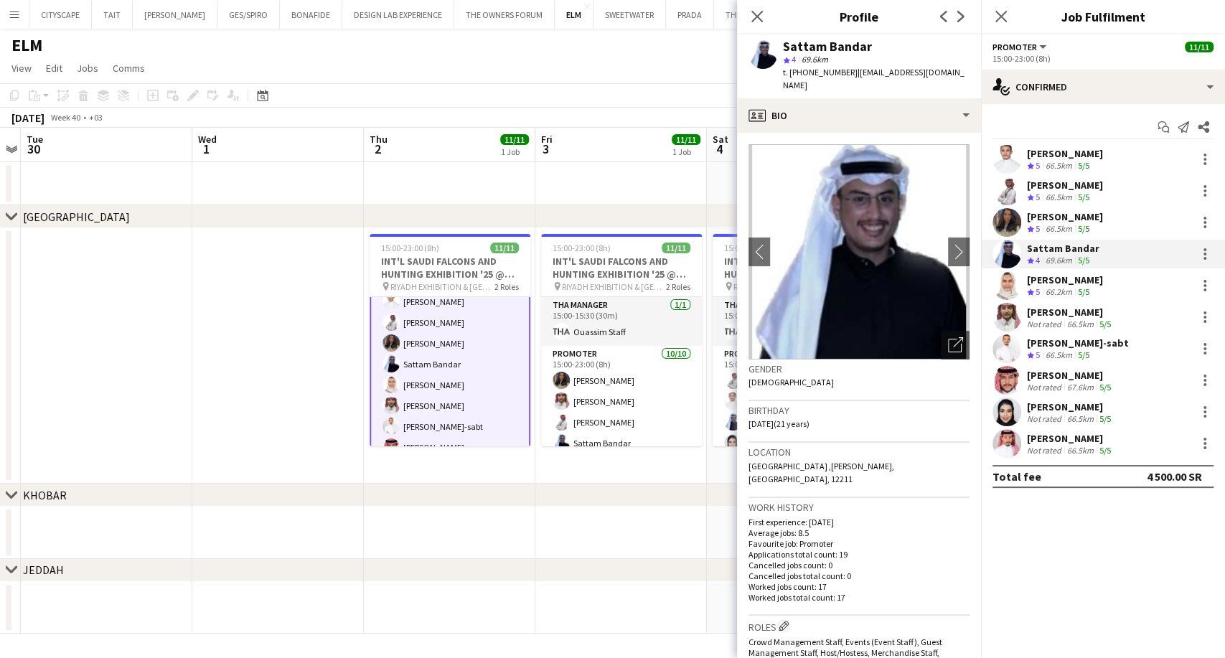
scroll to position [319, 0]
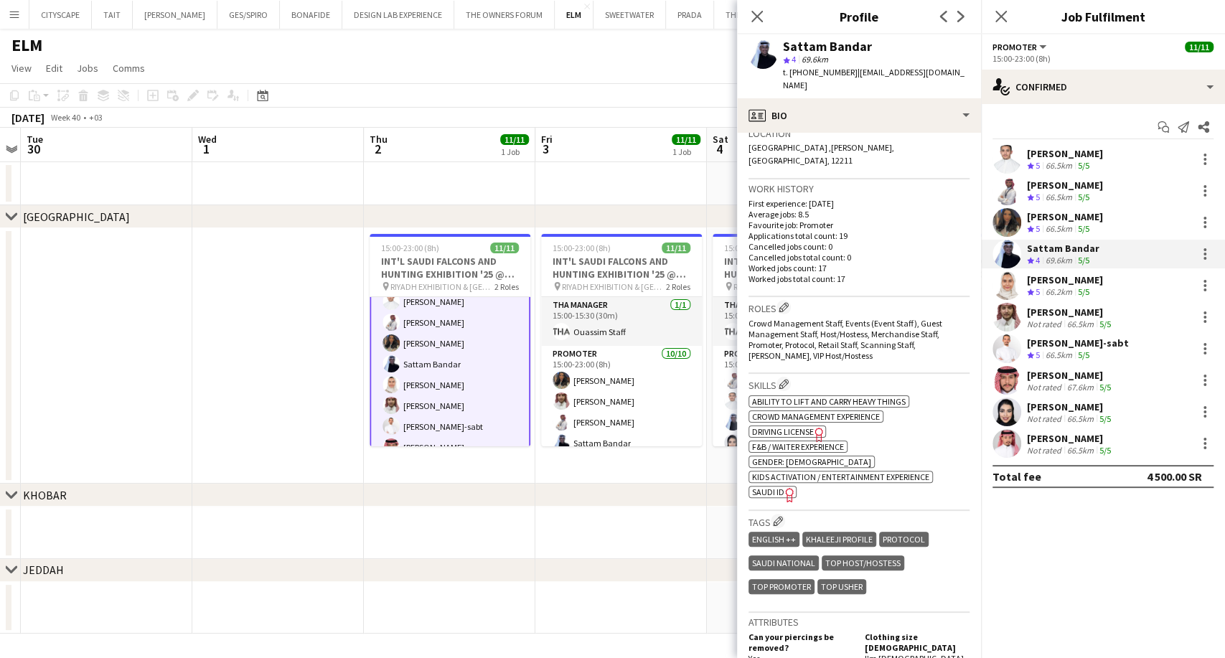
click at [769, 486] on span "SAUDI ID" at bounding box center [768, 491] width 32 height 11
click at [1062, 277] on div "Mashael Alhelayel" at bounding box center [1065, 279] width 76 height 13
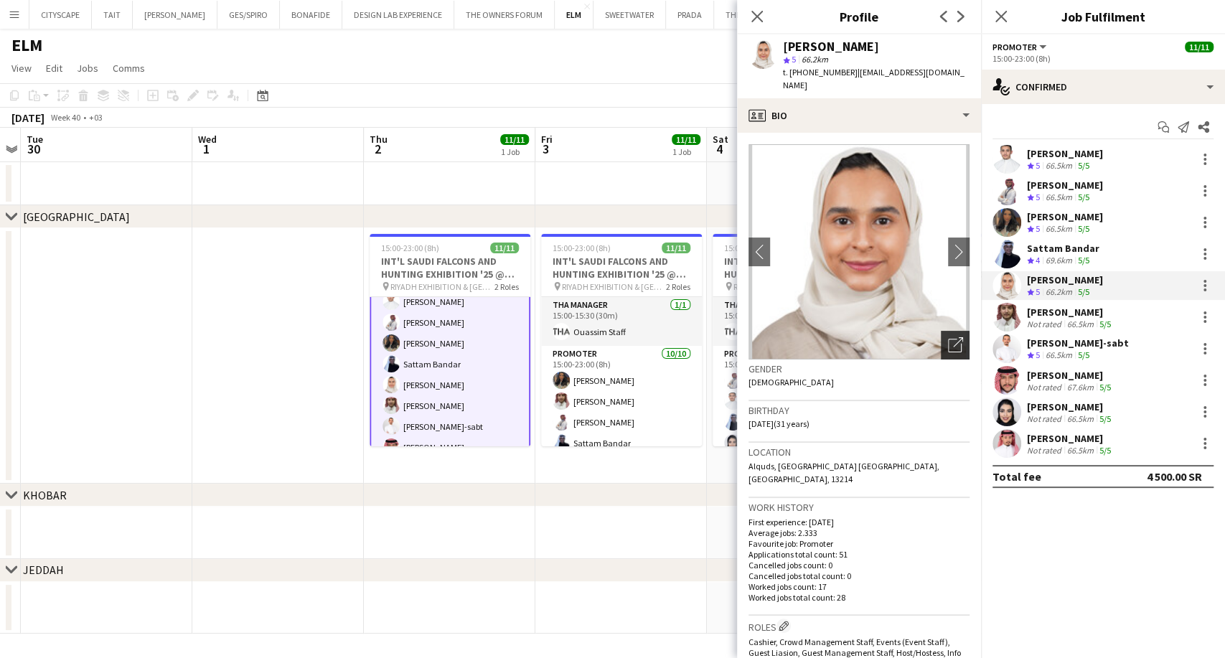
click at [940, 340] on div "Open photos pop-in" at bounding box center [954, 345] width 29 height 29
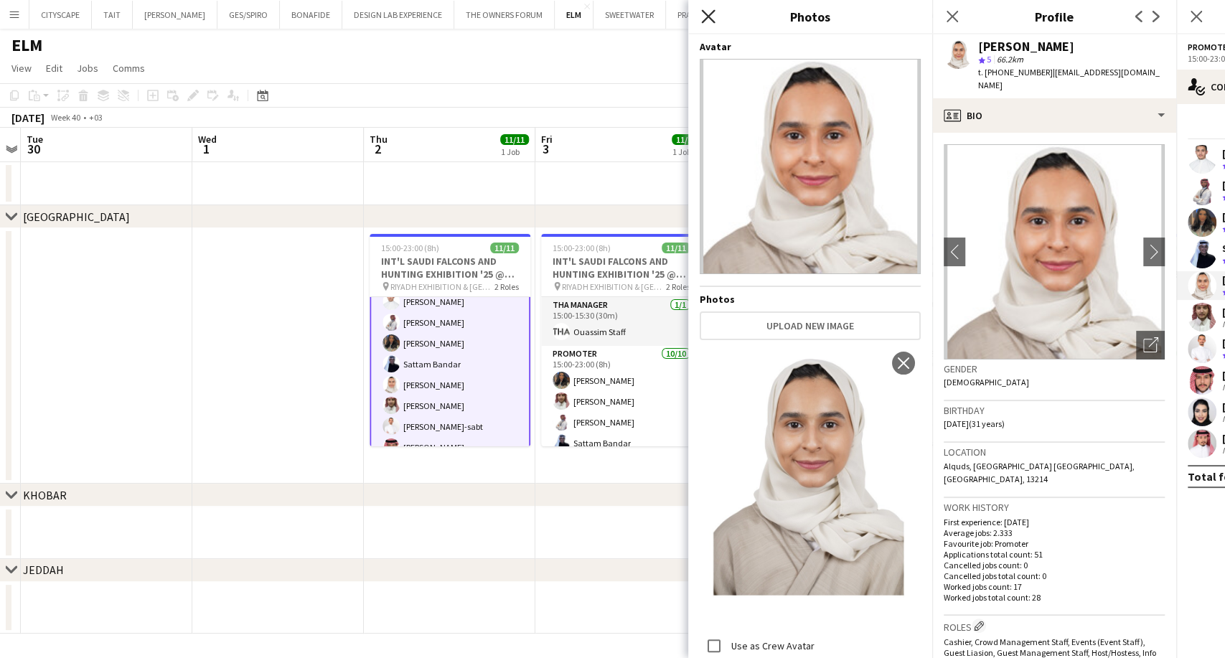
click at [712, 20] on icon at bounding box center [708, 16] width 14 height 14
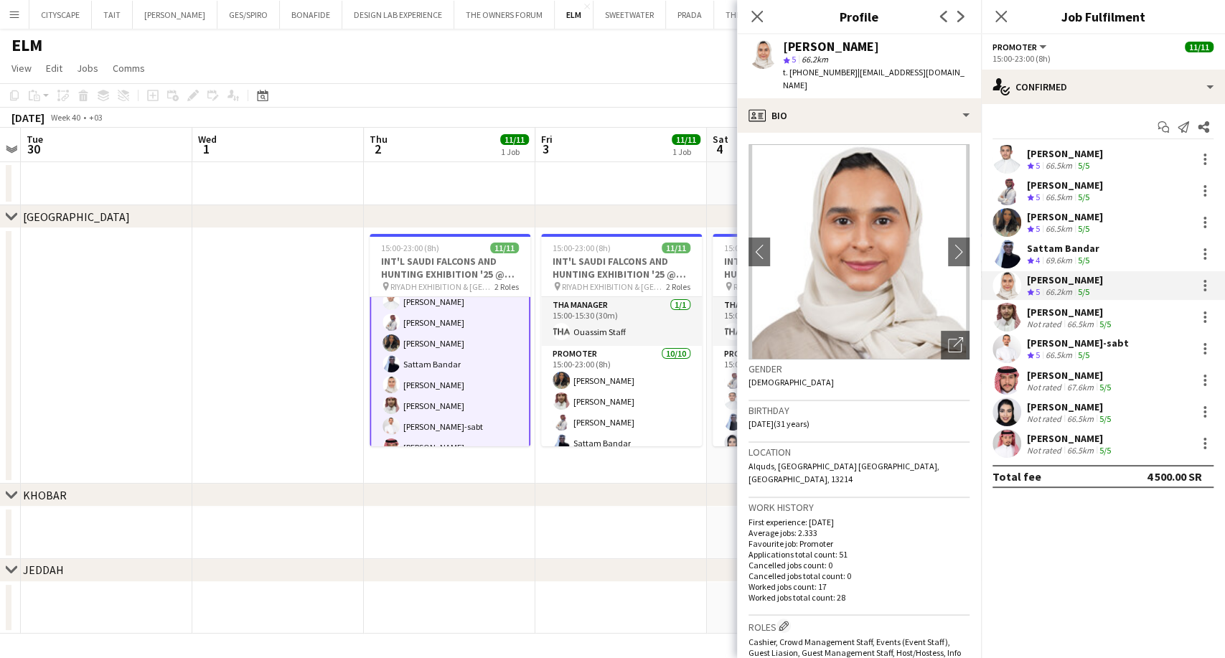
click at [1085, 416] on div "66.5km" at bounding box center [1080, 418] width 32 height 11
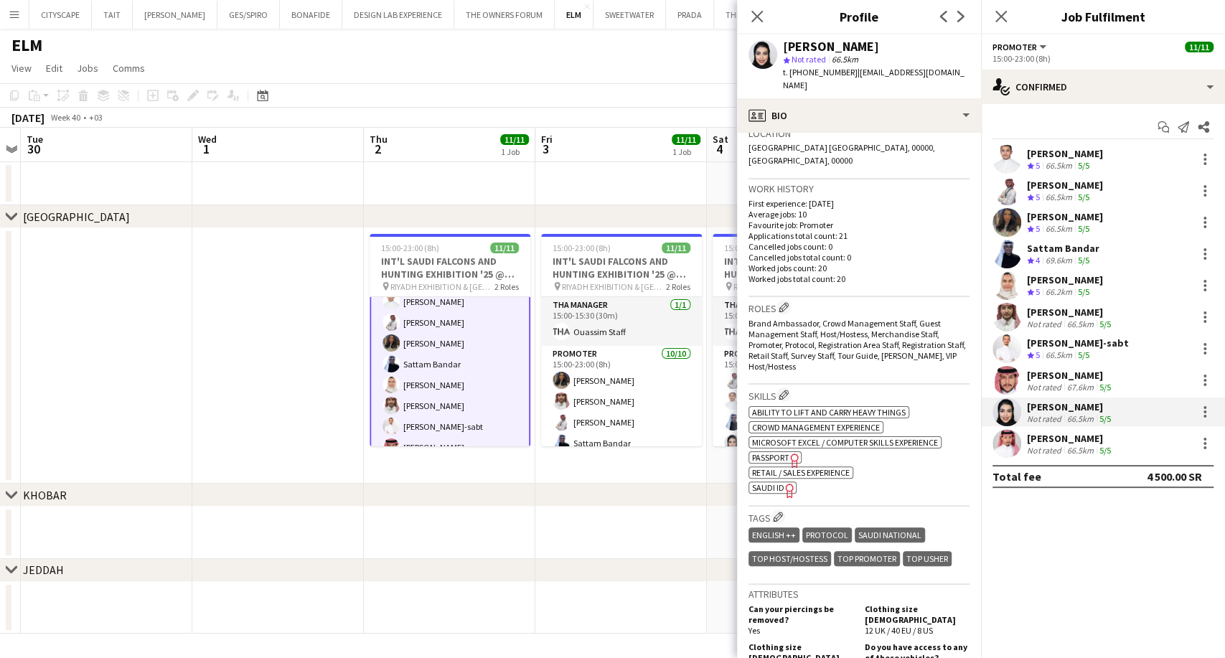
click at [782, 483] on icon "Freelancer has uploaded a photo validation of skill. Click to see" at bounding box center [789, 490] width 15 height 15
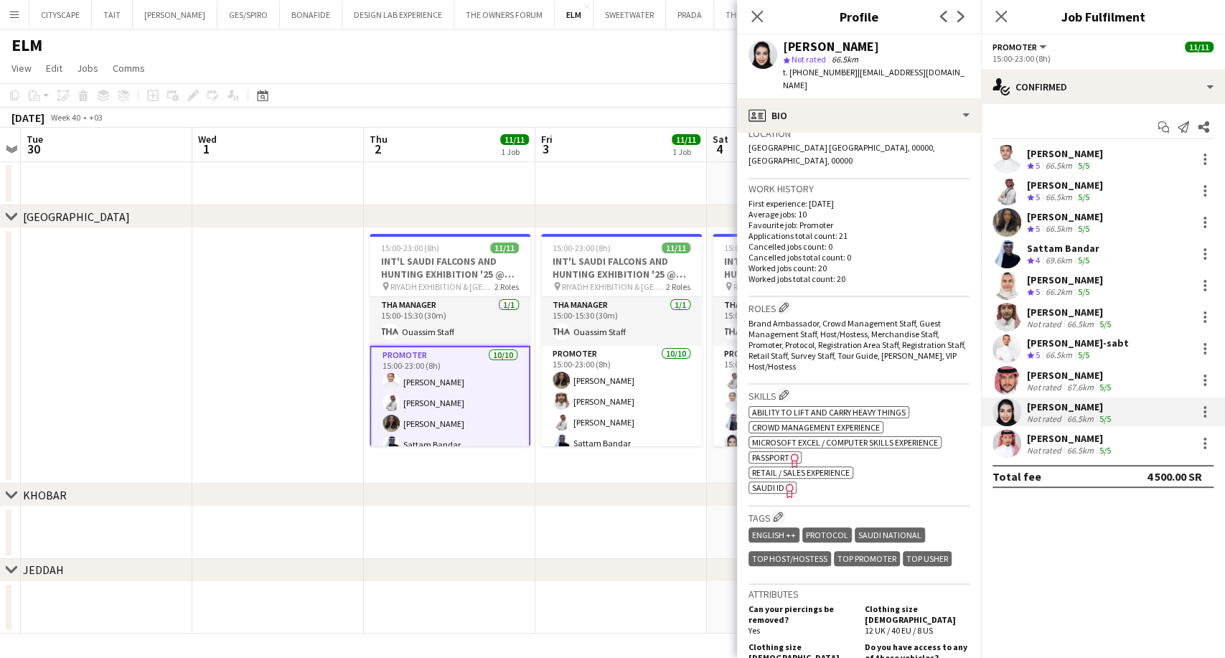
click at [1052, 260] on div "69.6km" at bounding box center [1058, 261] width 32 height 12
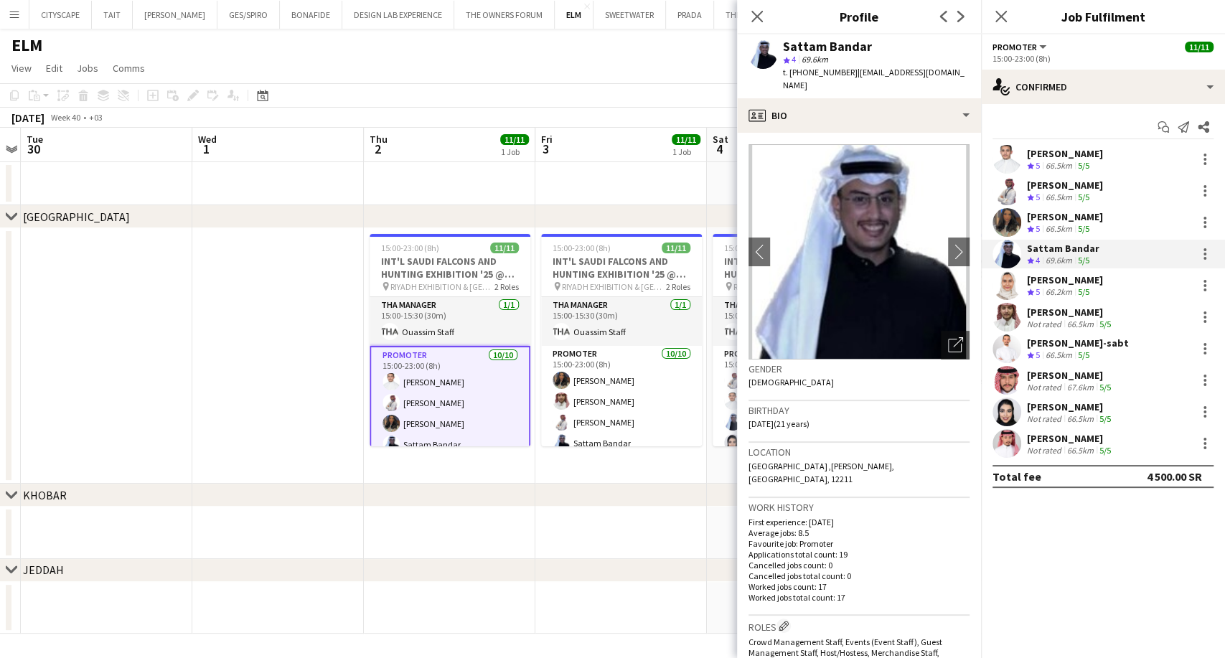
scroll to position [398, 0]
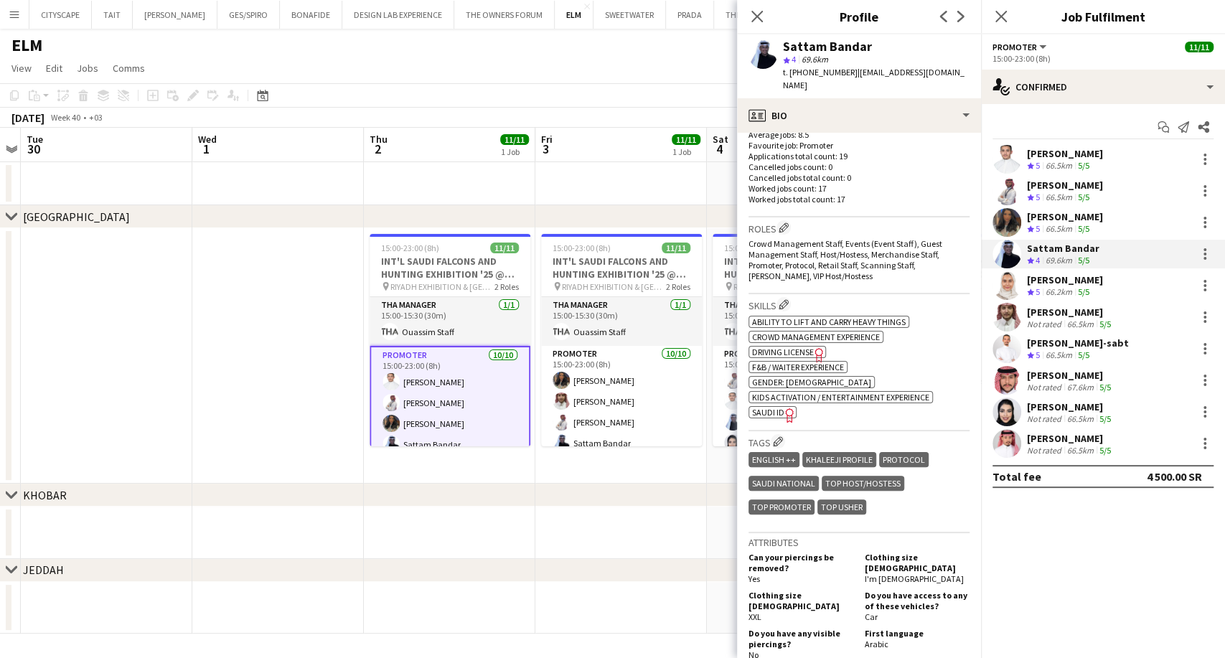
click at [783, 406] on app-spec-pill "ok-circled2 background Layer 1 cross-circle-red background Layer 1 SAUDI ID Fre…" at bounding box center [772, 412] width 48 height 12
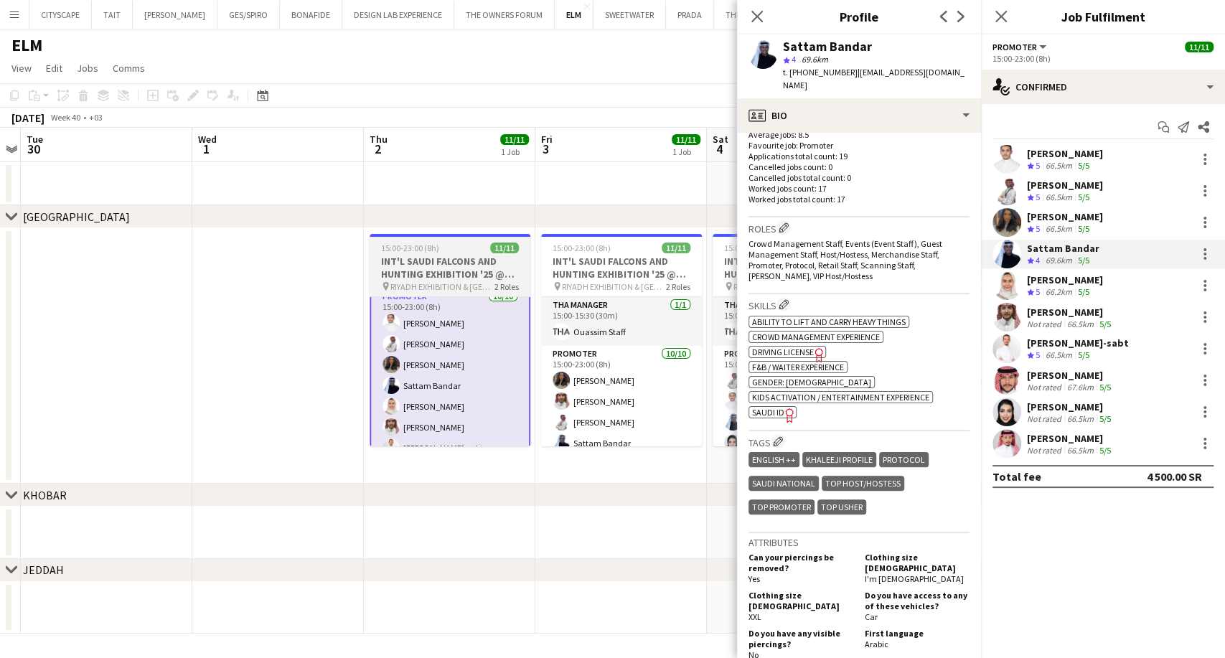
scroll to position [0, 0]
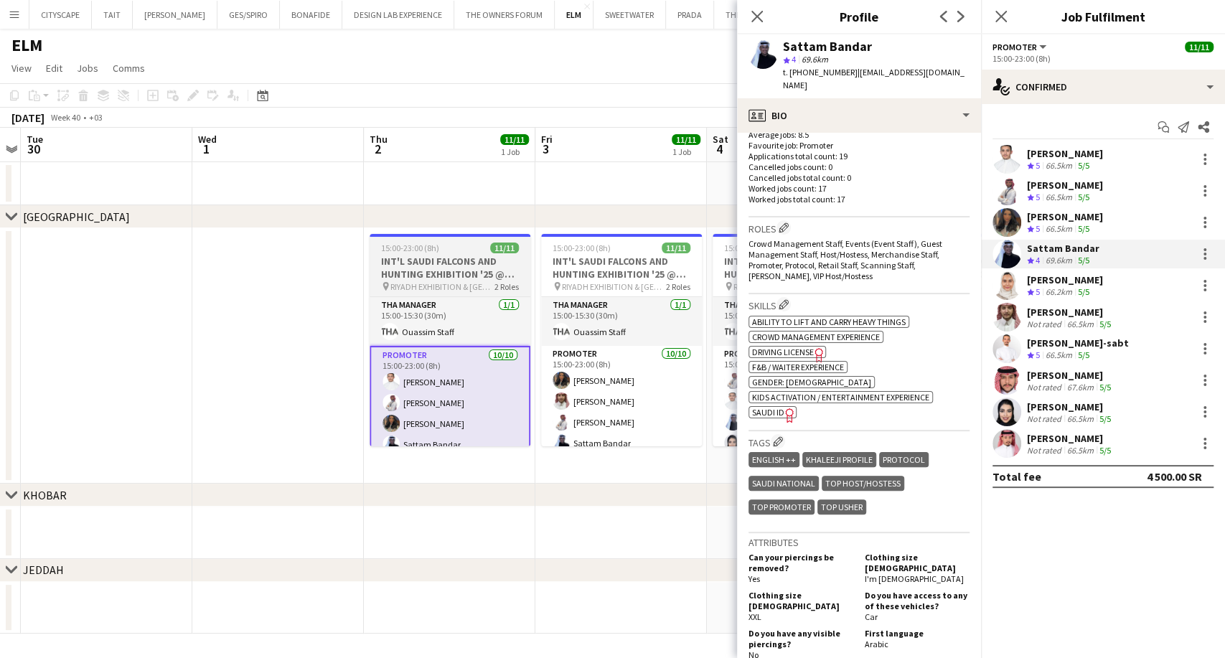
click at [448, 278] on h3 "INT'L SAUDI FALCONS AND HUNTING EXHIBITION '25 @ MALHAM - RIYADH" at bounding box center [449, 268] width 161 height 26
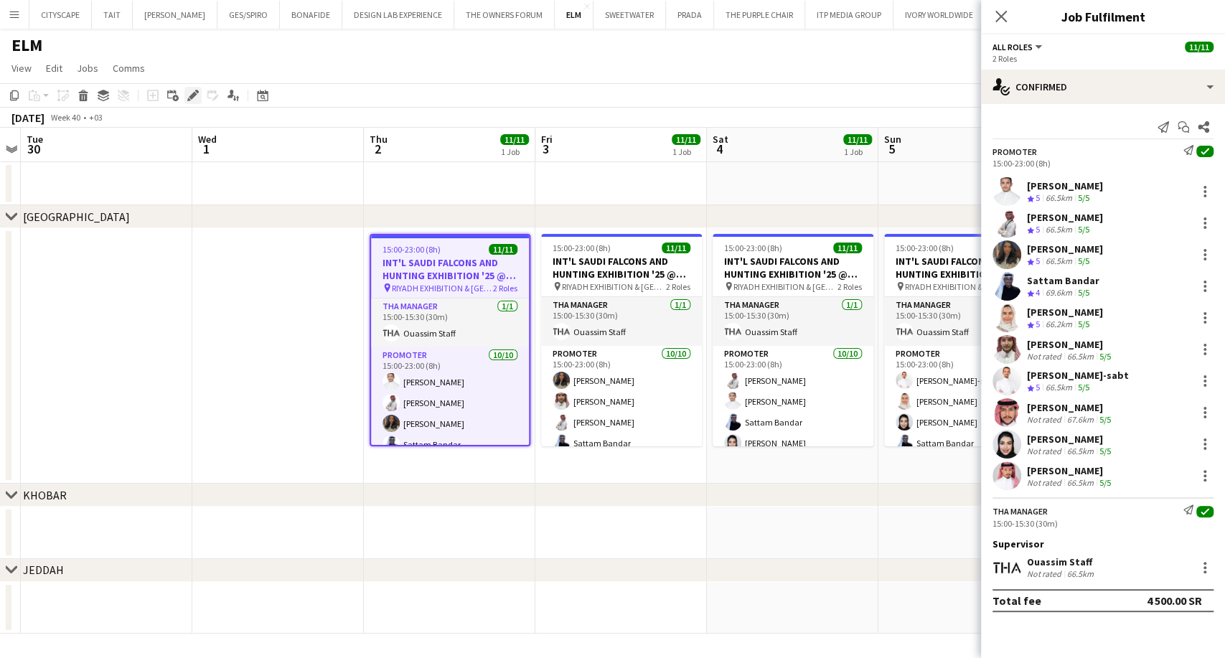
click at [192, 93] on icon at bounding box center [193, 96] width 8 height 8
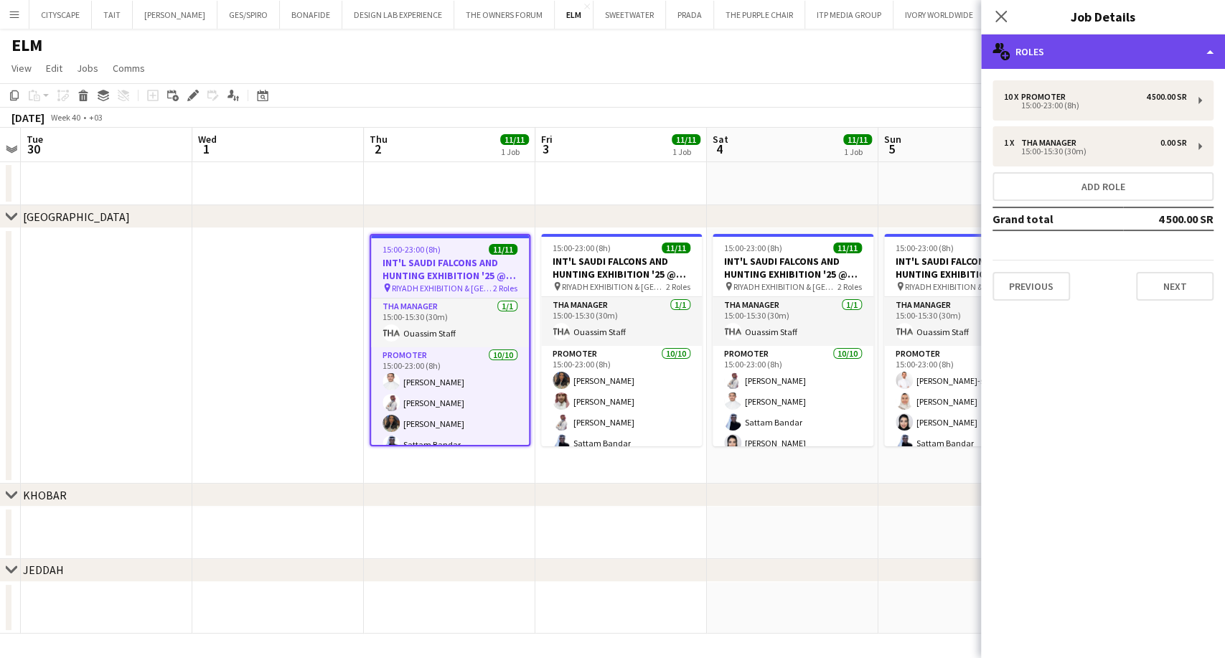
click at [1094, 41] on div "multiple-users-add Roles" at bounding box center [1103, 51] width 244 height 34
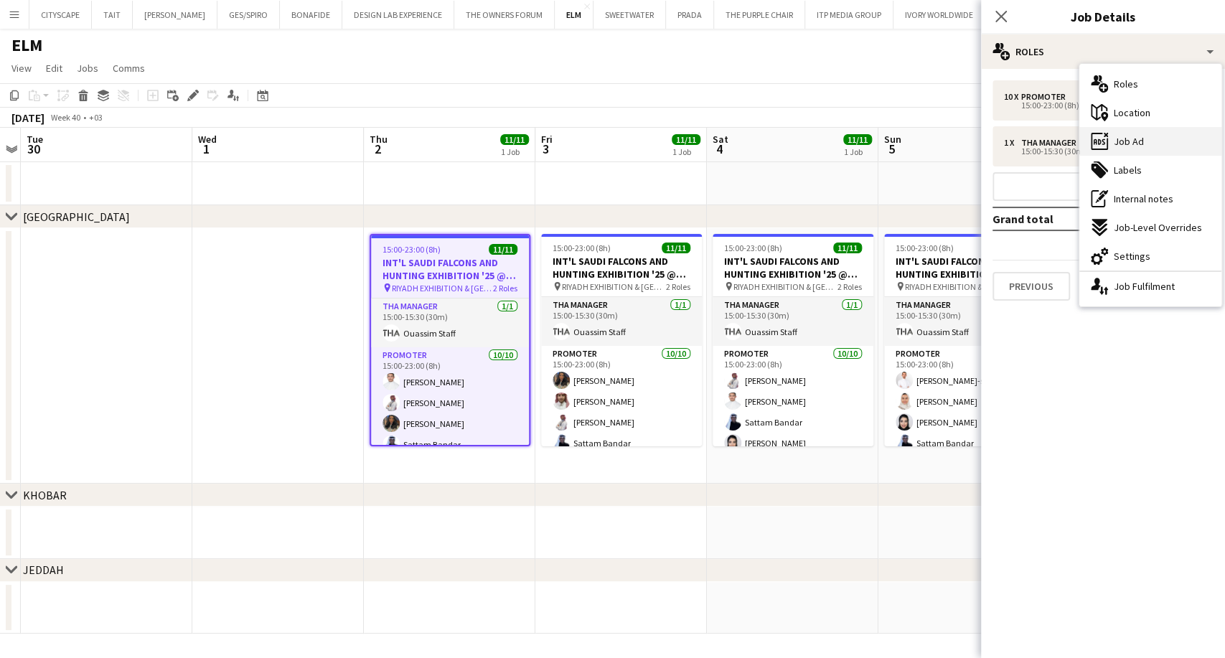
click at [1154, 146] on div "ads-window Job Ad" at bounding box center [1150, 141] width 142 height 29
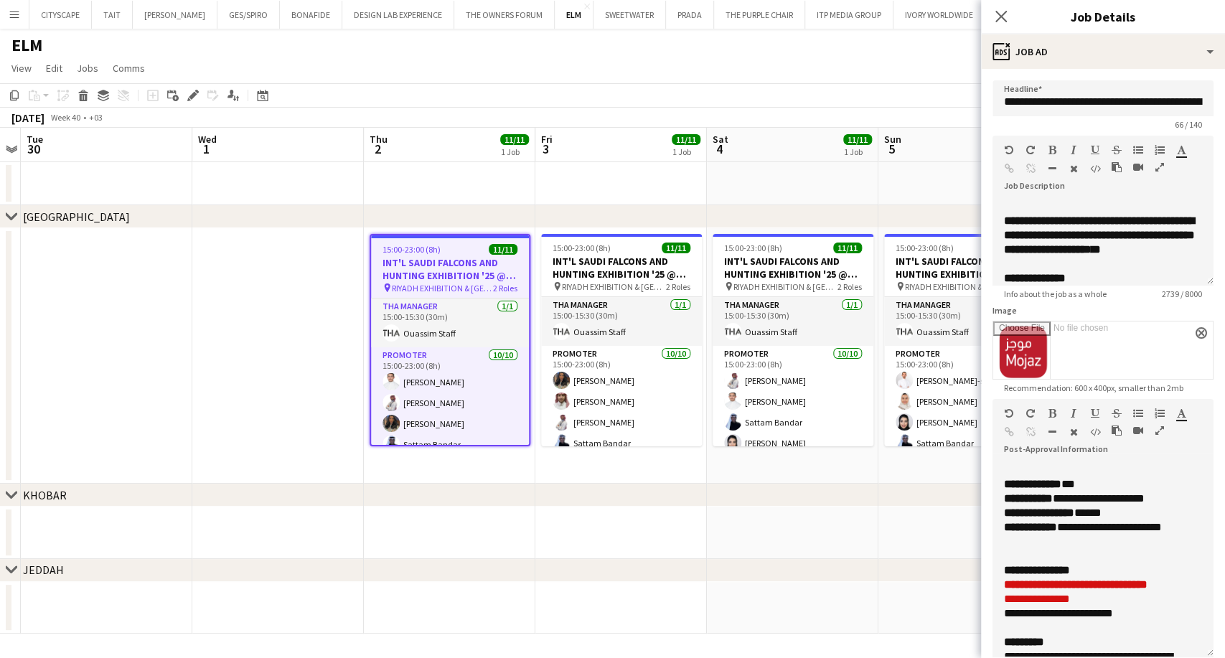
drag, startPoint x: 1194, startPoint y: 544, endPoint x: 1174, endPoint y: 684, distance: 142.0
click at [1174, 657] on html "Menu Boards Boards Boards All jobs Status Workforce Workforce My Workforce Recr…" at bounding box center [612, 329] width 1225 height 658
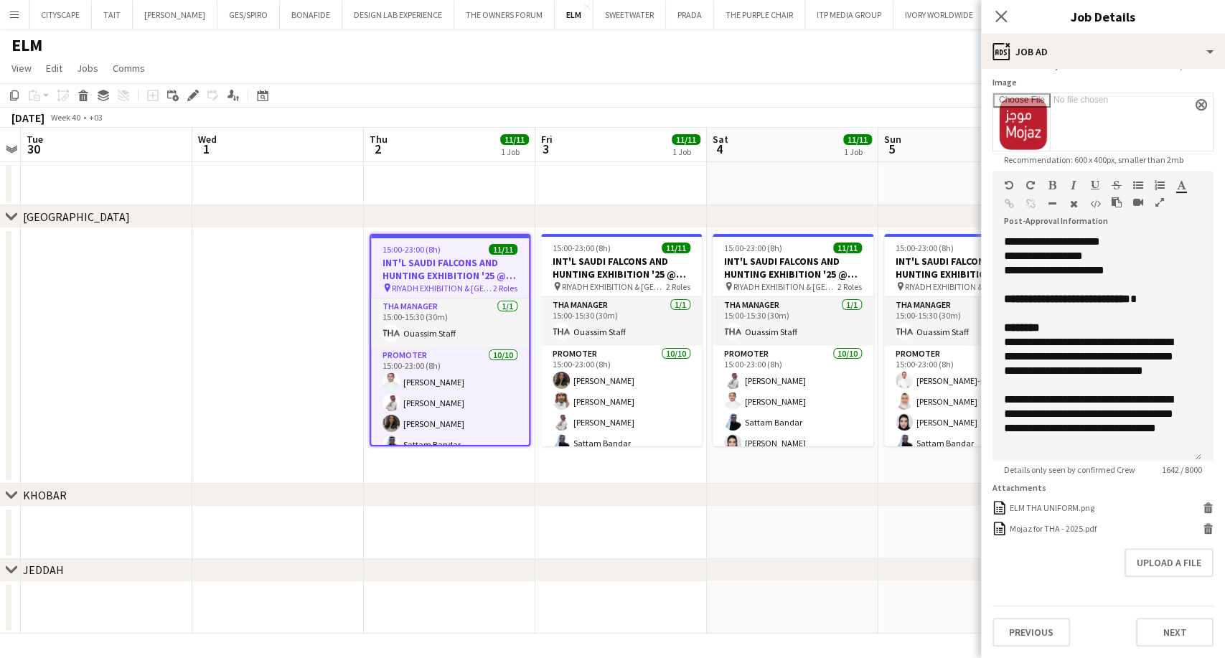
scroll to position [1091, 0]
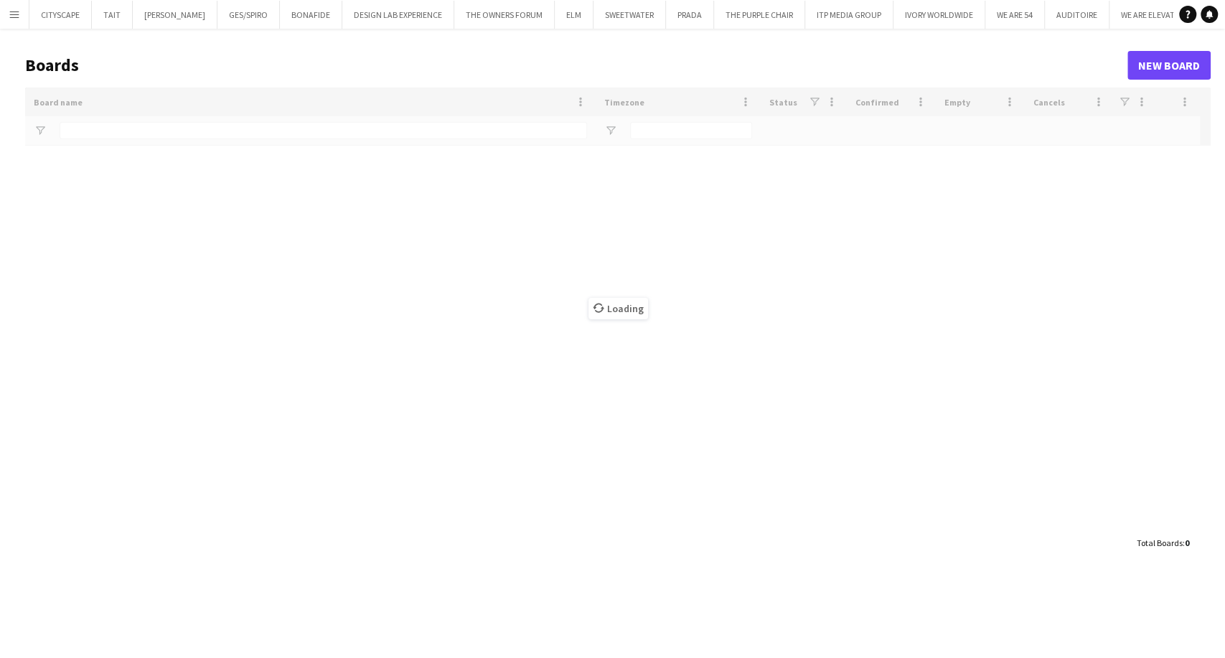
type input "******"
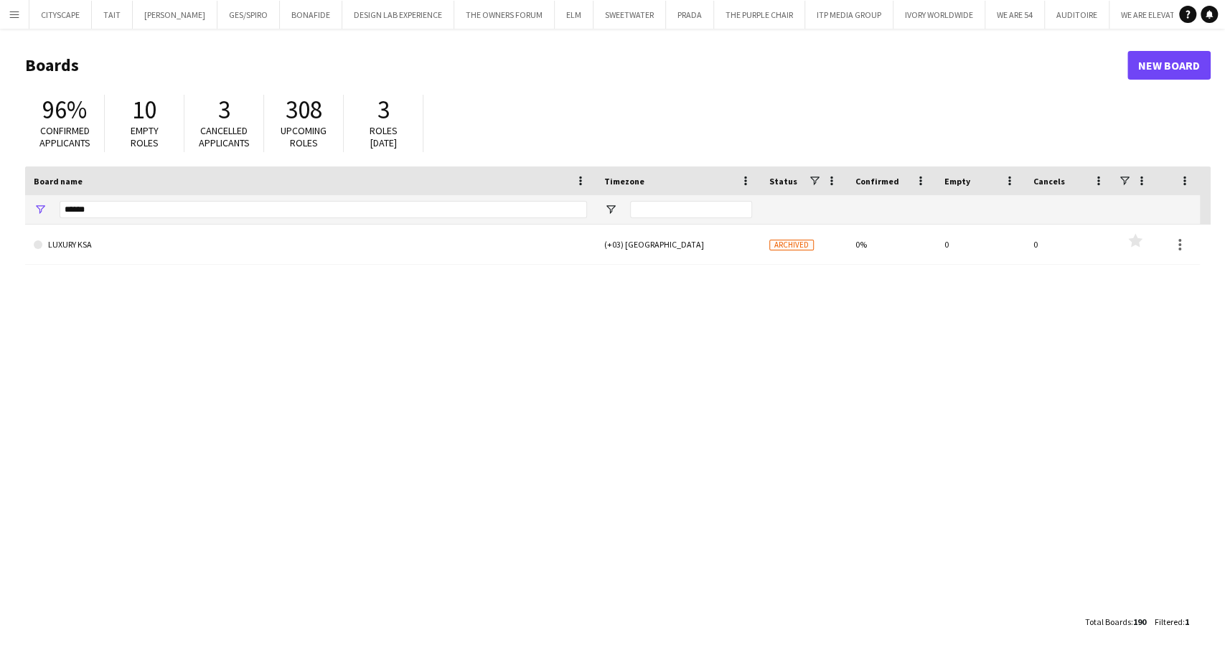
click at [10, 7] on button "Menu" at bounding box center [14, 14] width 29 height 29
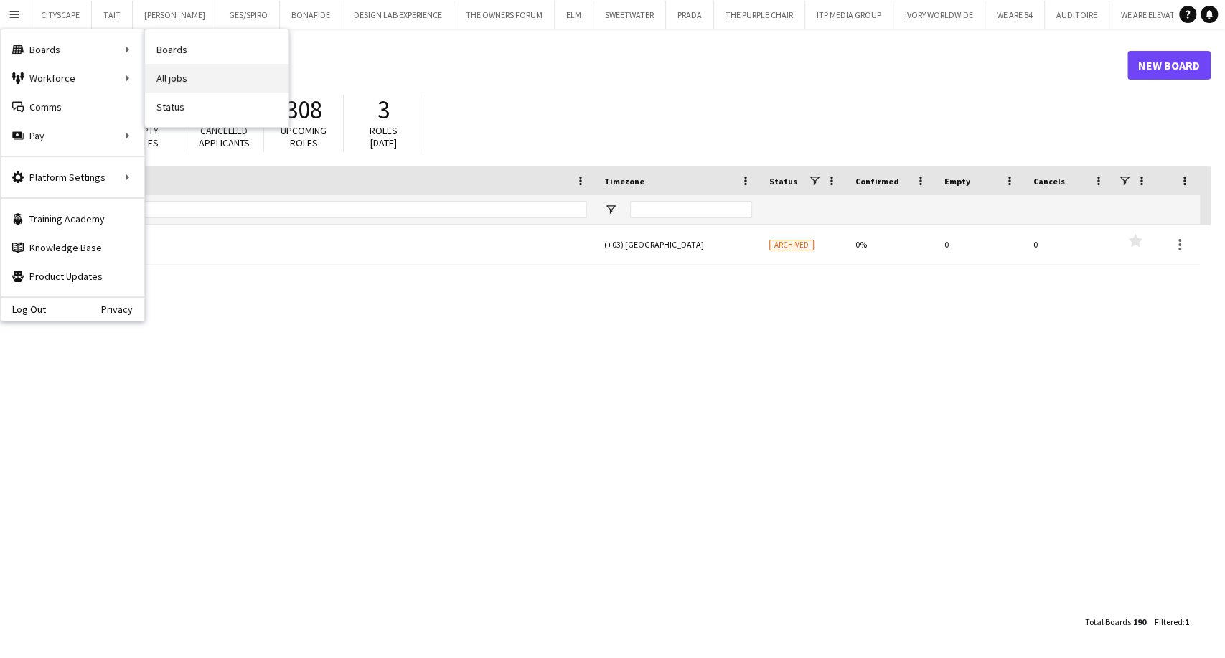
click at [178, 76] on link "All jobs" at bounding box center [216, 78] width 143 height 29
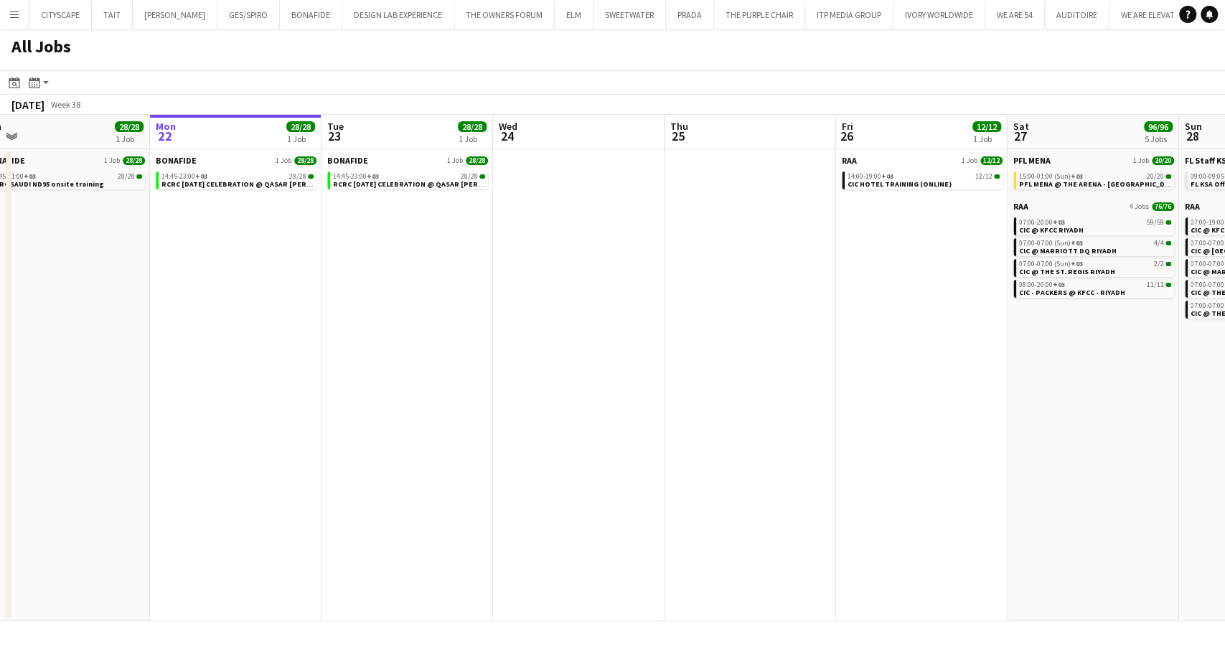
scroll to position [0, 393]
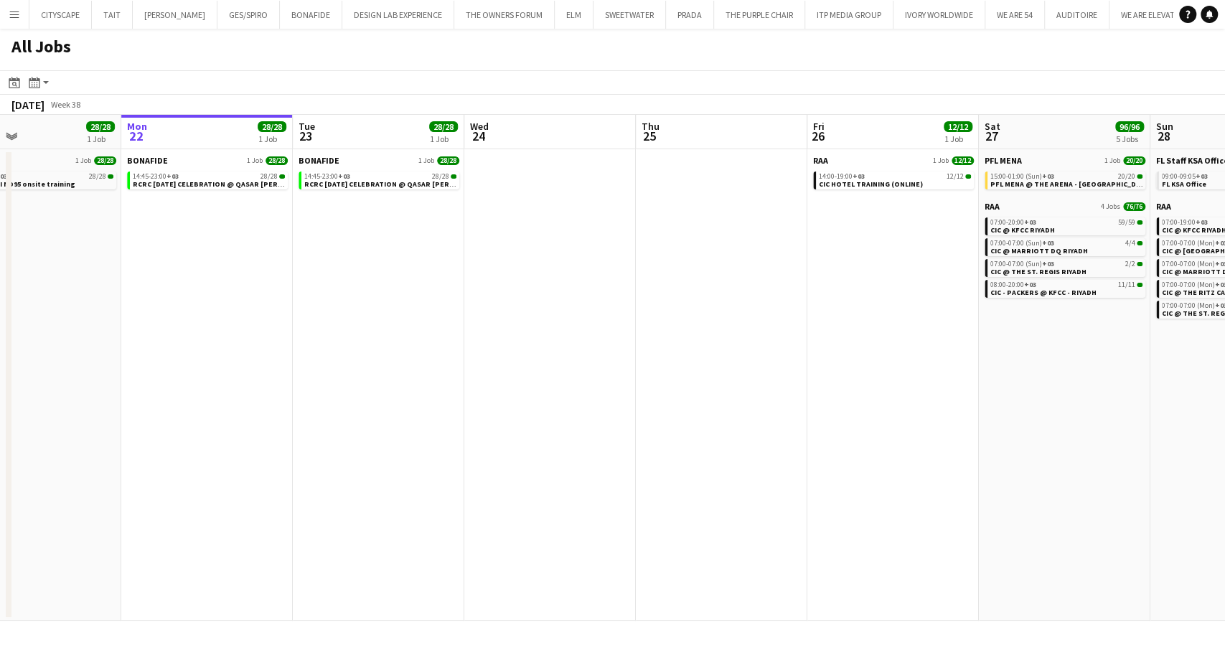
drag, startPoint x: 588, startPoint y: 327, endPoint x: 537, endPoint y: 329, distance: 50.3
click at [537, 329] on app-calendar-viewport "Fri 19 Sat 20 Sun 21 28/28 1 Job Mon 22 28/28 1 Job Tue 23 28/28 1 Job Wed 24 T…" at bounding box center [612, 368] width 1225 height 506
click at [14, 16] on app-icon "Menu" at bounding box center [14, 14] width 11 height 11
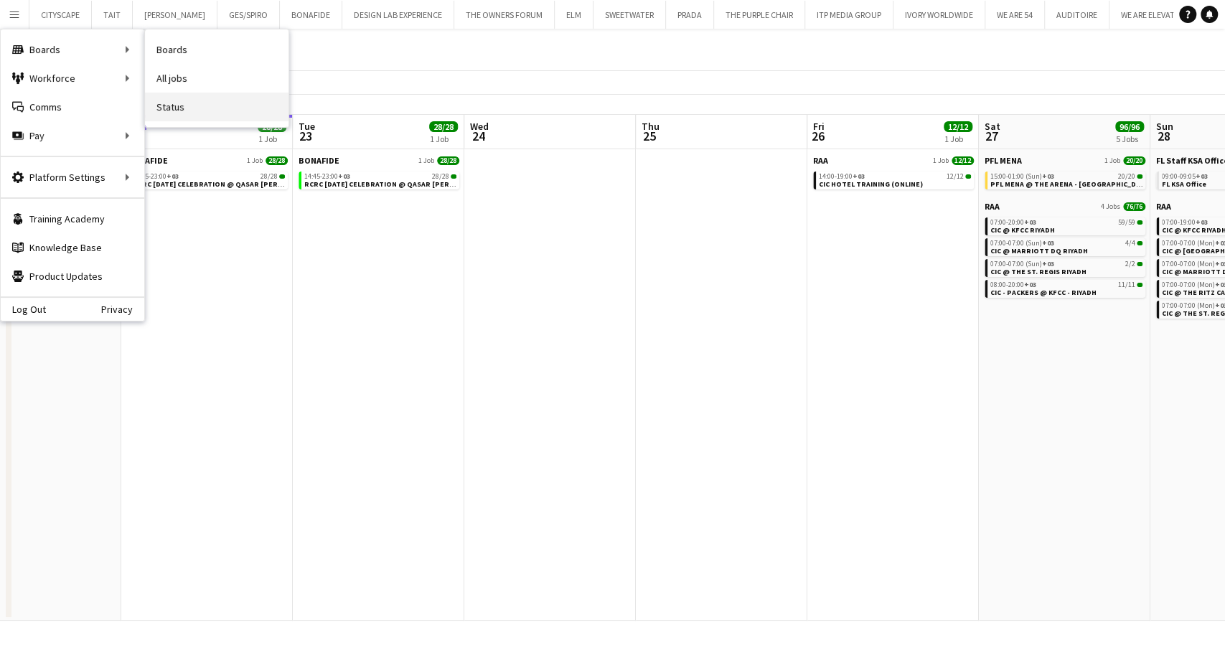
click at [201, 110] on link "Status" at bounding box center [216, 107] width 143 height 29
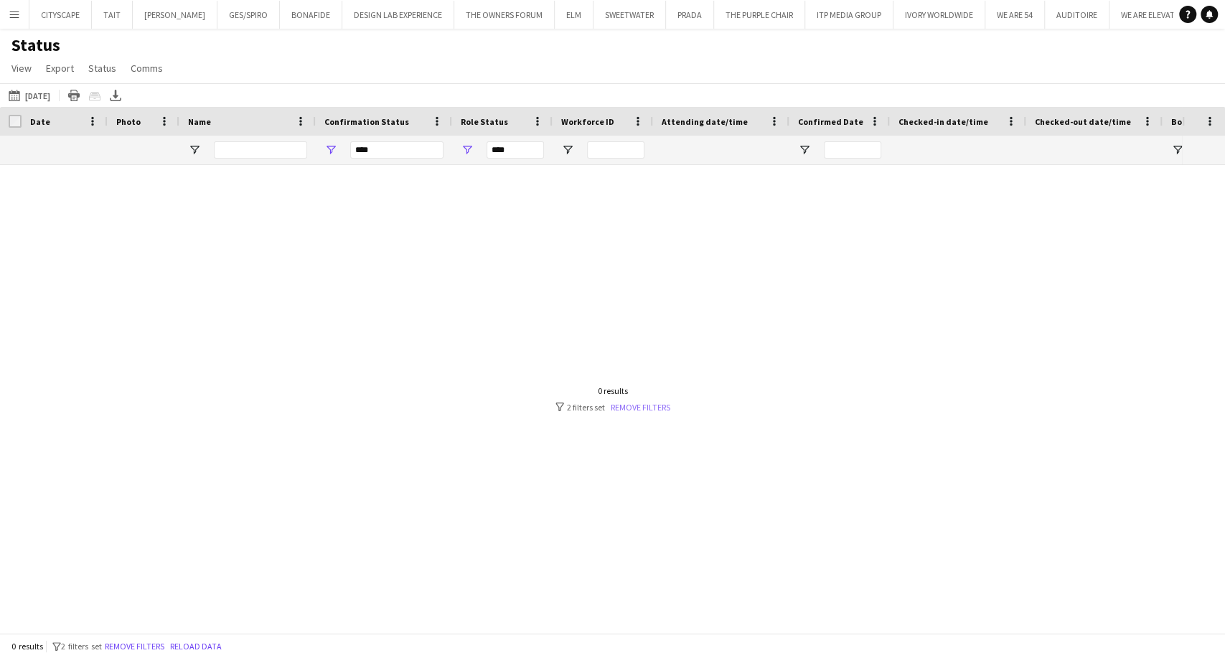
click at [646, 403] on link "Remove filters" at bounding box center [640, 407] width 60 height 11
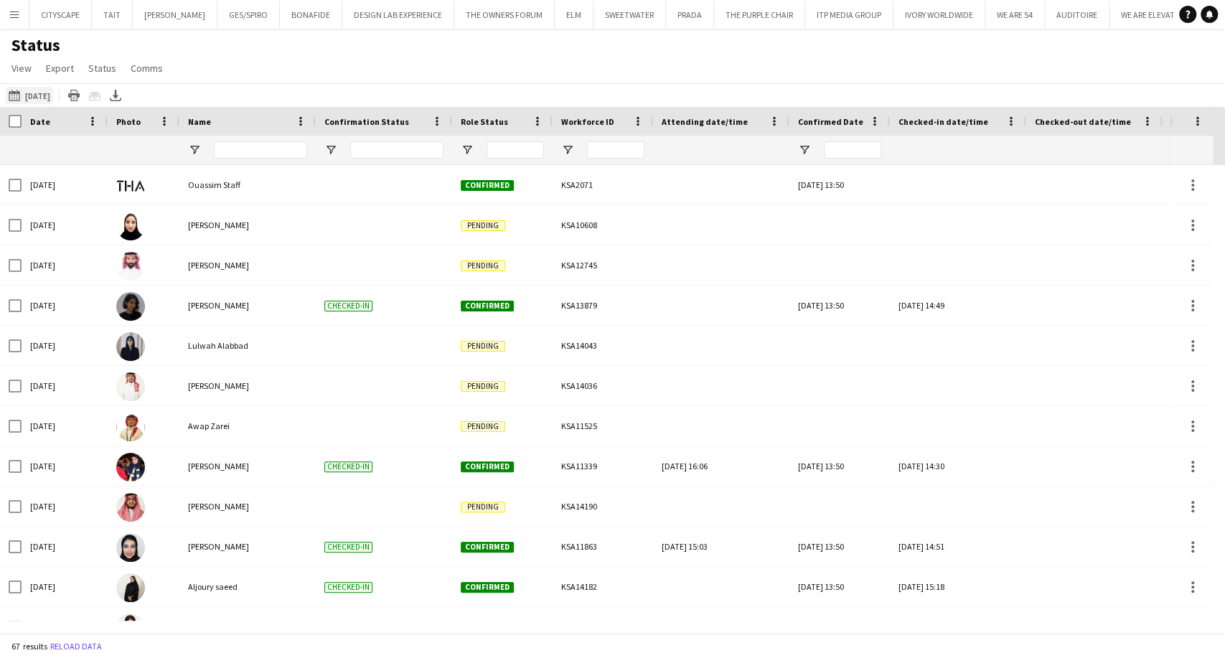
click at [24, 98] on button "[DATE] to [DATE] [DATE]" at bounding box center [29, 95] width 47 height 17
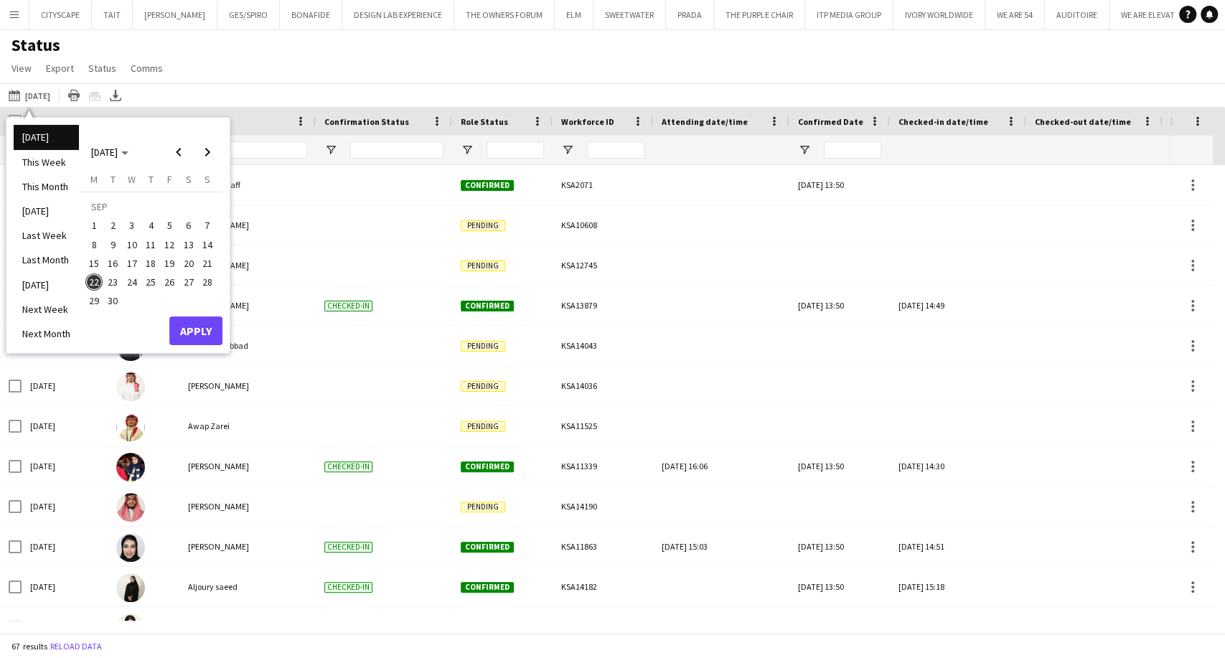
click at [57, 138] on li "[DATE]" at bounding box center [46, 137] width 65 height 24
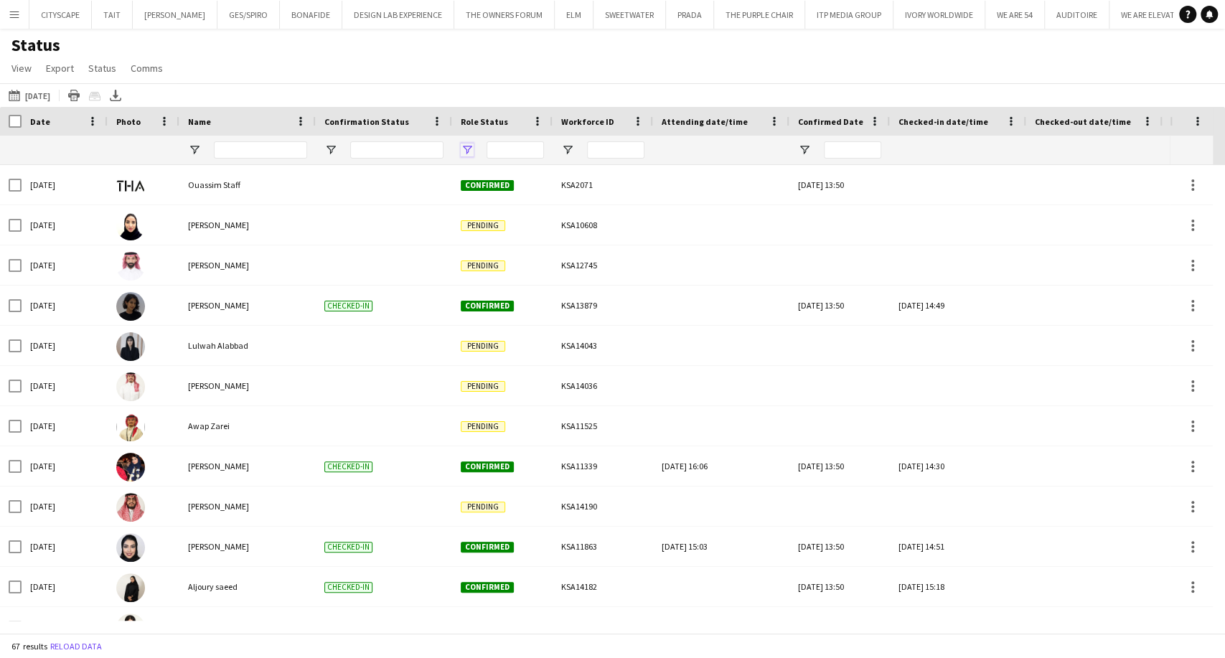
click at [466, 150] on span "Open Filter Menu" at bounding box center [467, 149] width 13 height 13
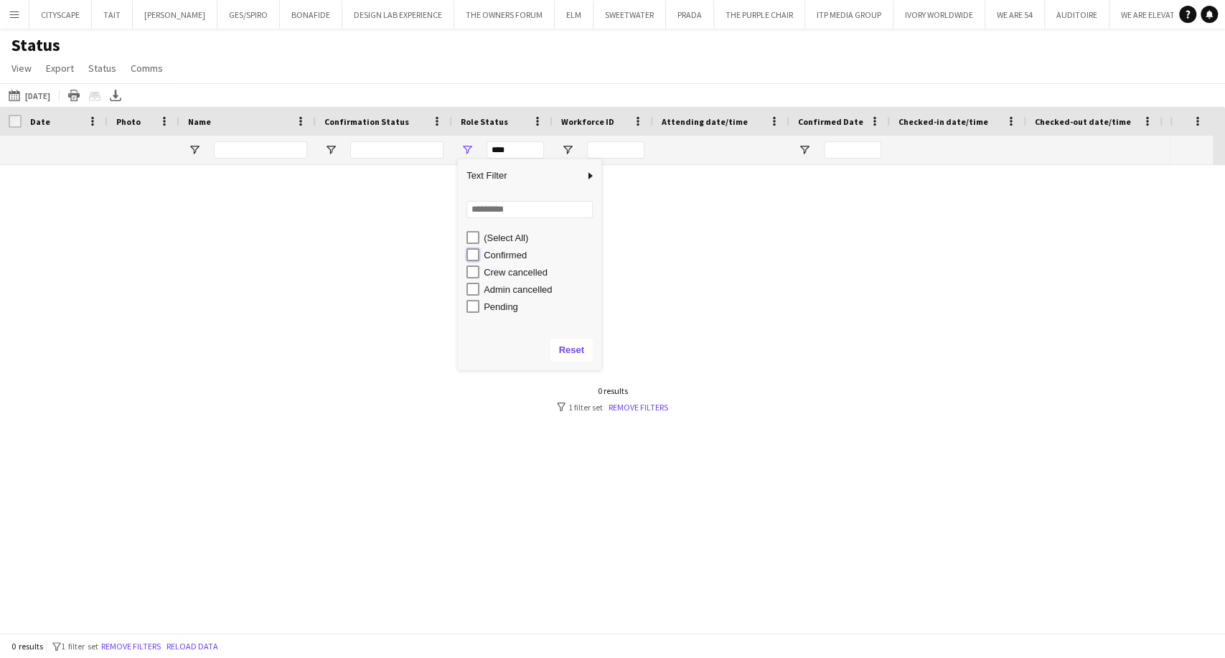
type input "**********"
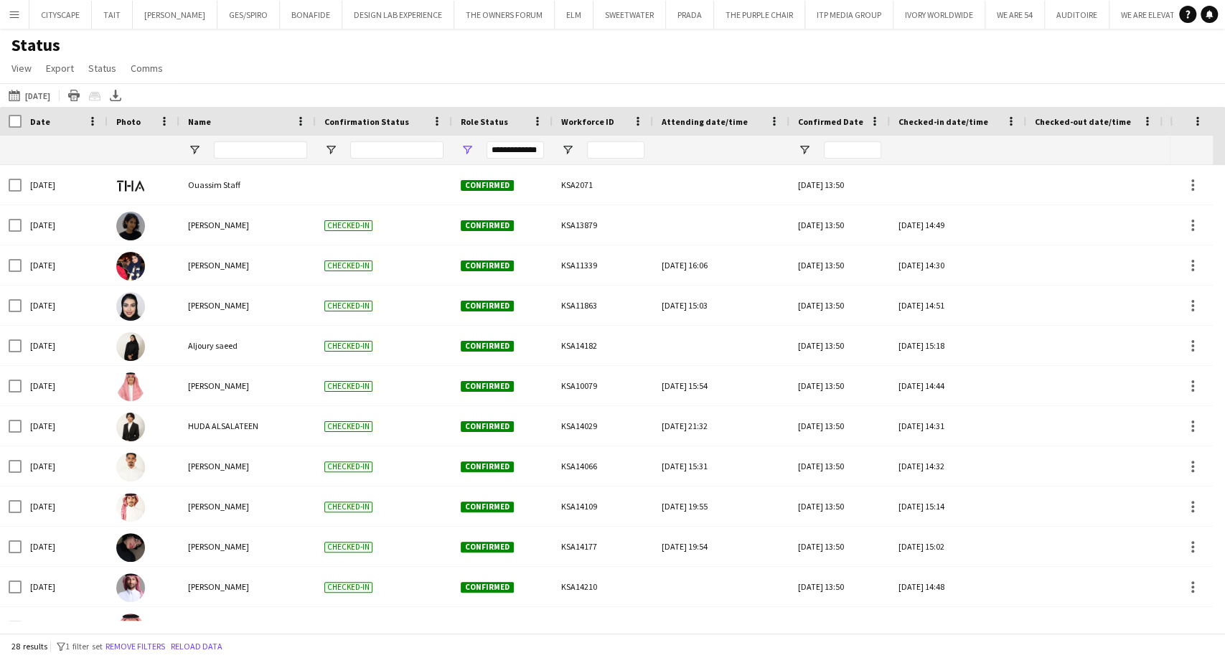
click at [555, 82] on div "Status View Views Default view New view Update view Delete view Edit name Custo…" at bounding box center [612, 58] width 1225 height 49
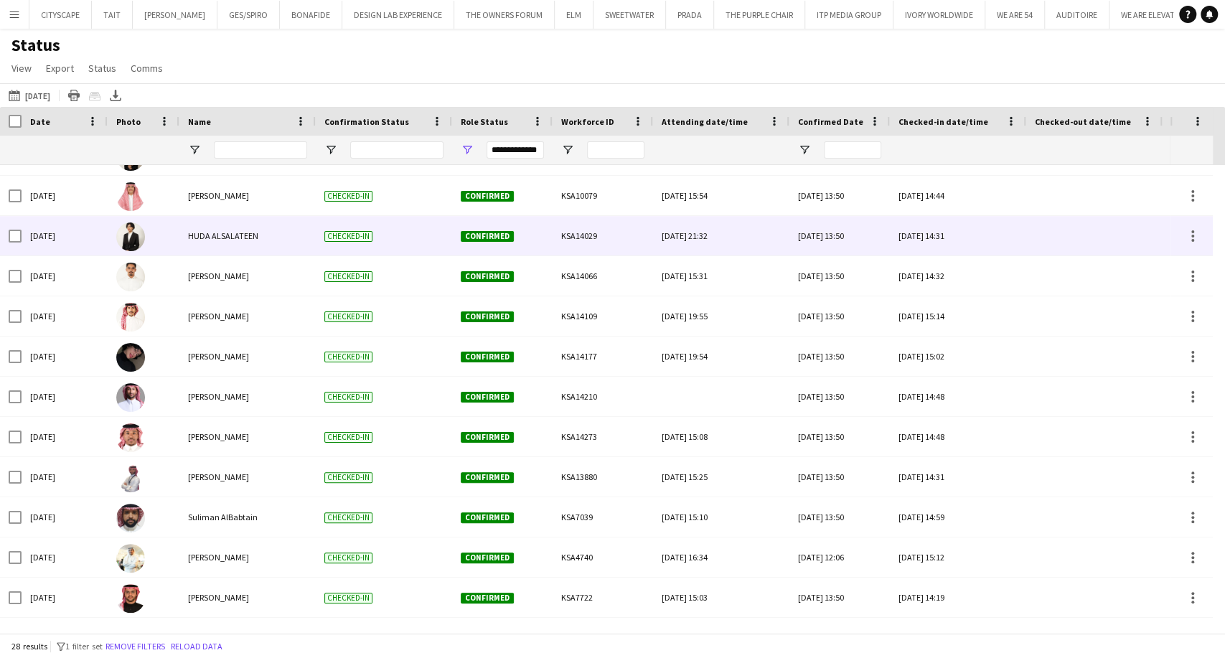
scroll to position [110, 0]
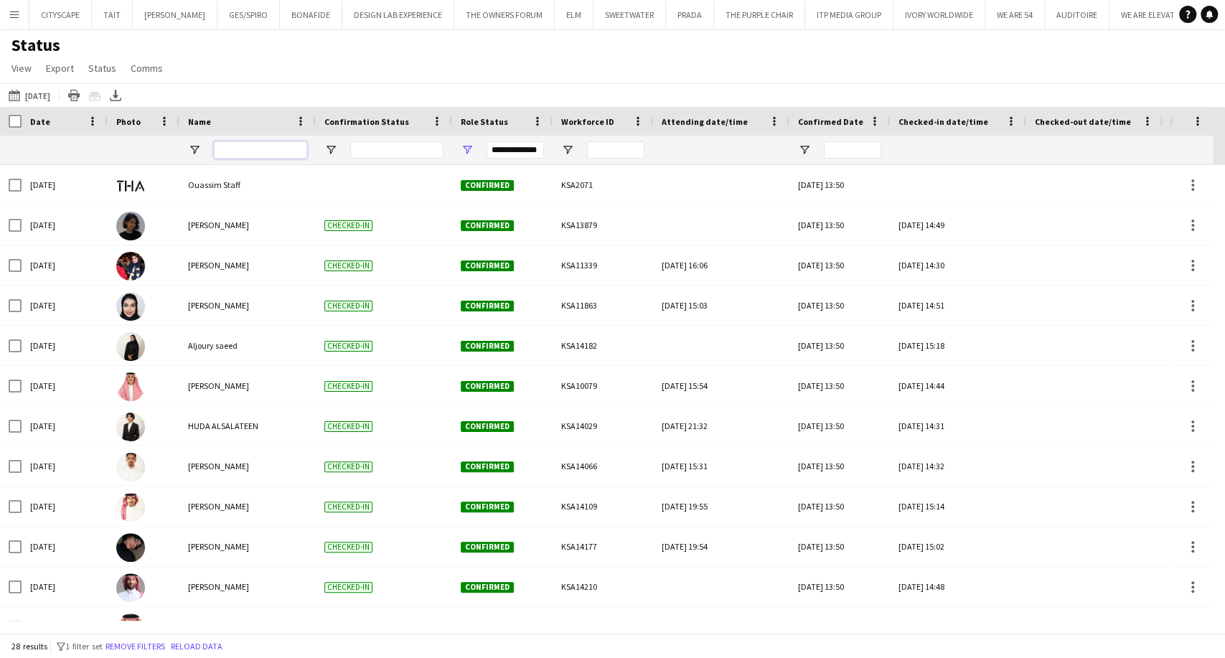
click at [281, 152] on input "Name Filter Input" at bounding box center [260, 149] width 93 height 17
